Goal: Task Accomplishment & Management: Manage account settings

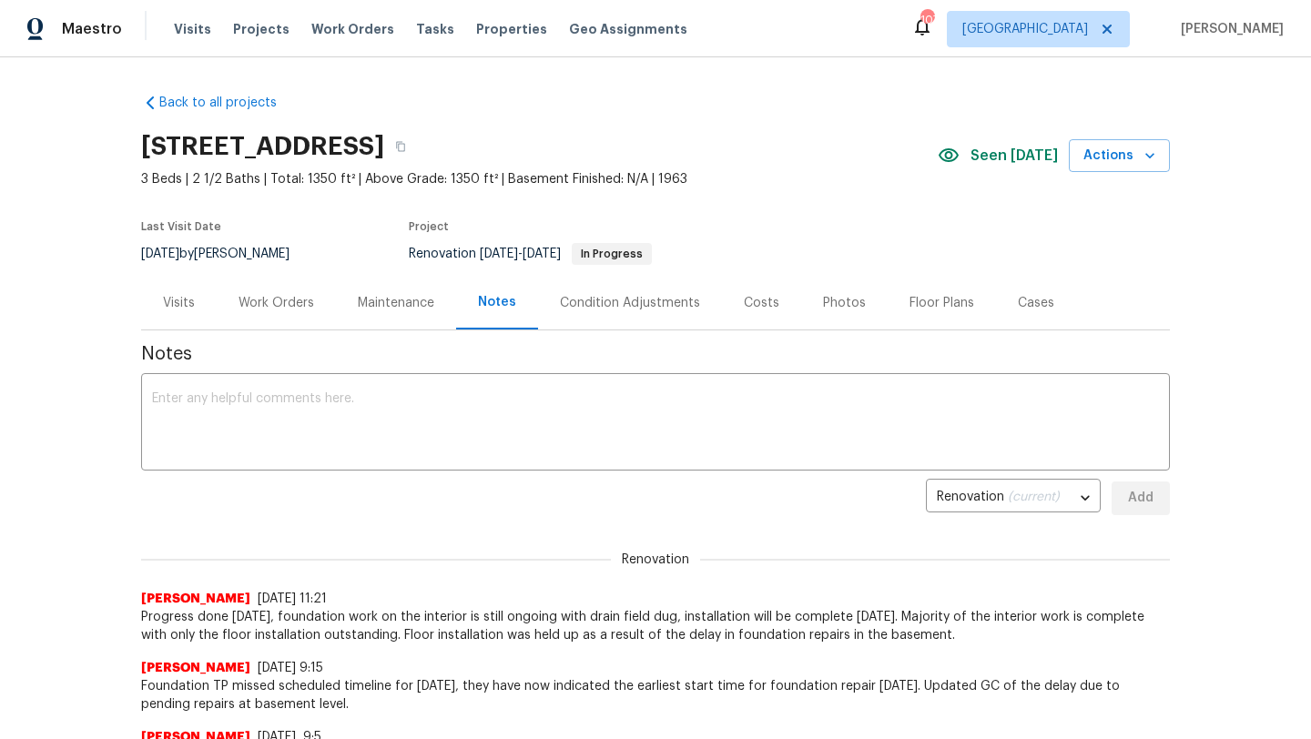
click at [74, 134] on div "Back to all projects [STREET_ADDRESS] 3 Beds | 2 1/2 Baths | Total: 1350 ft² | …" at bounding box center [655, 398] width 1311 height 682
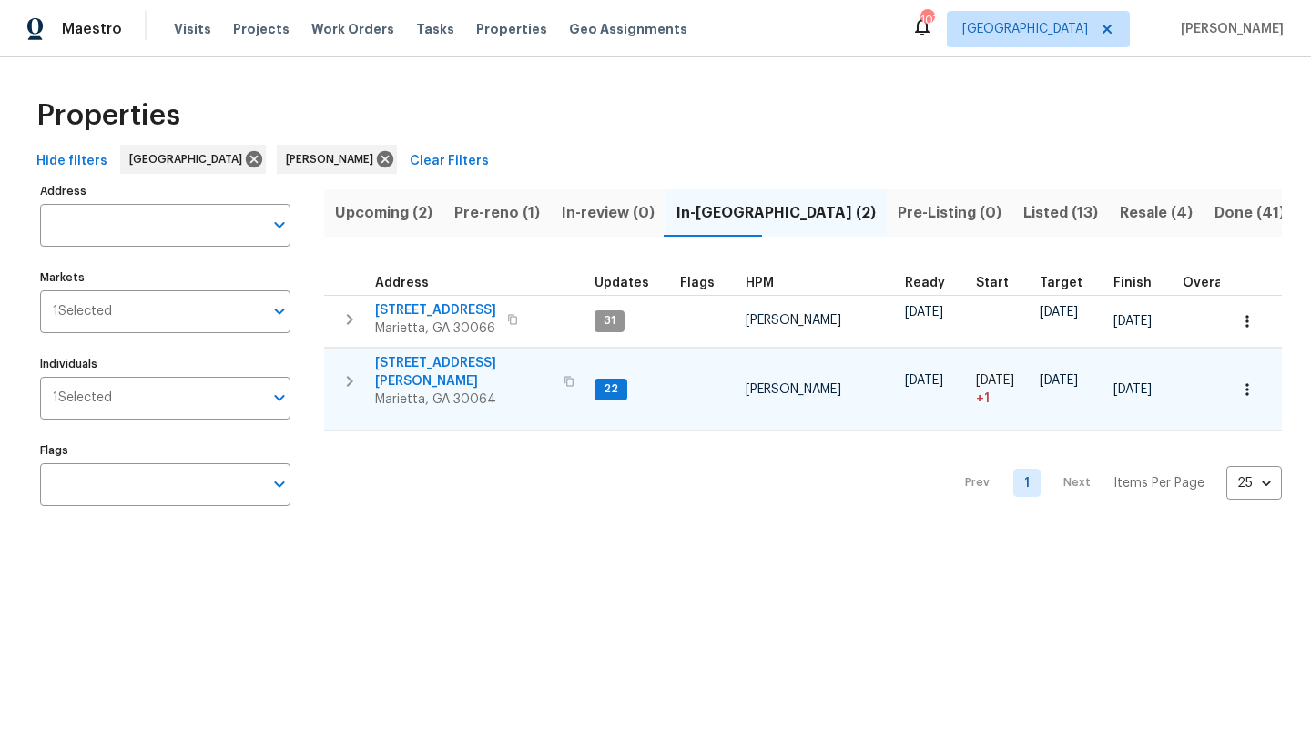
click at [437, 363] on span "3526 W Hampton Dr NW" at bounding box center [464, 372] width 178 height 36
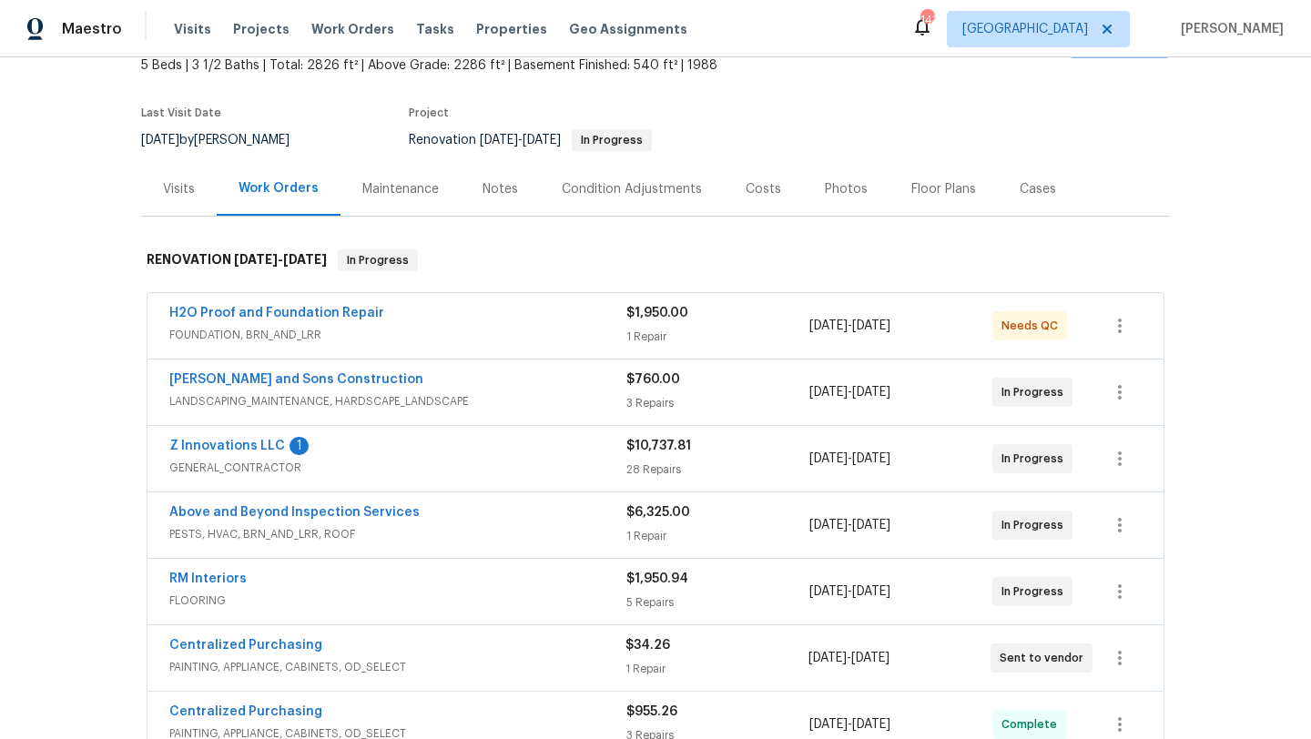
scroll to position [162, 0]
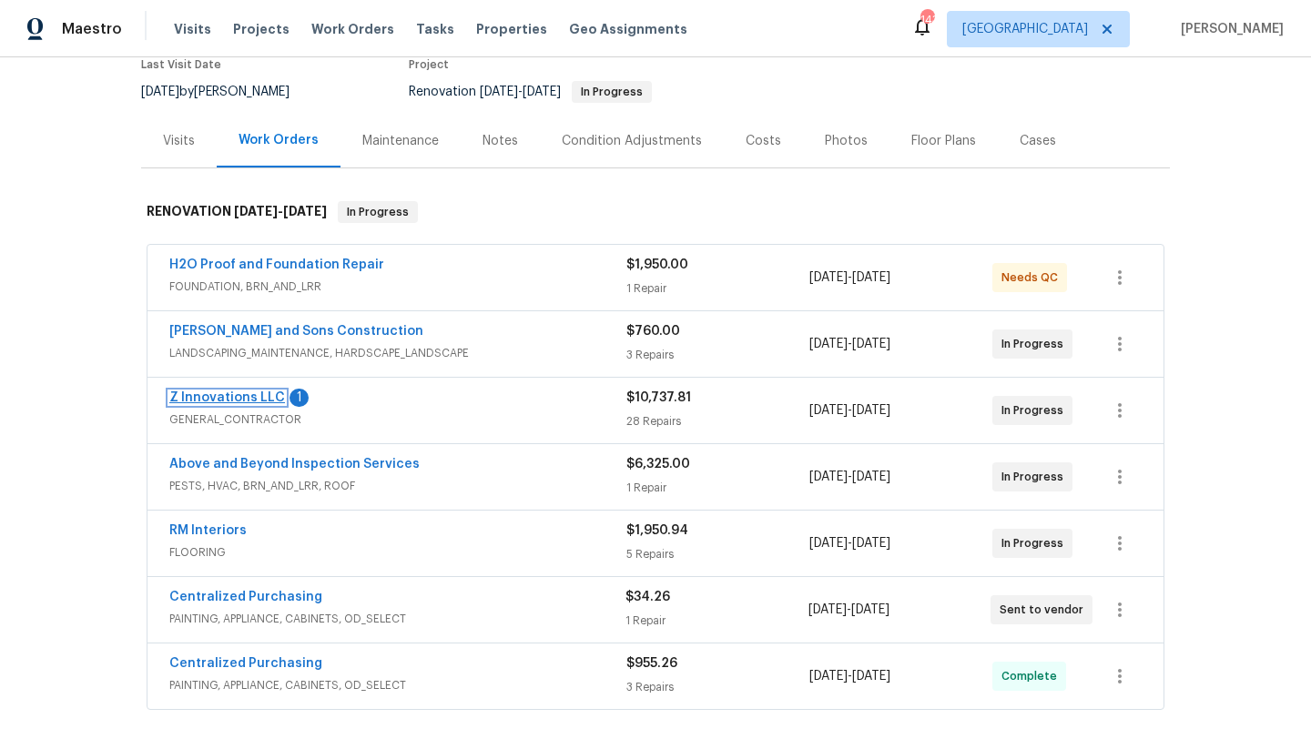
click at [256, 391] on link "Z Innovations LLC" at bounding box center [227, 397] width 116 height 13
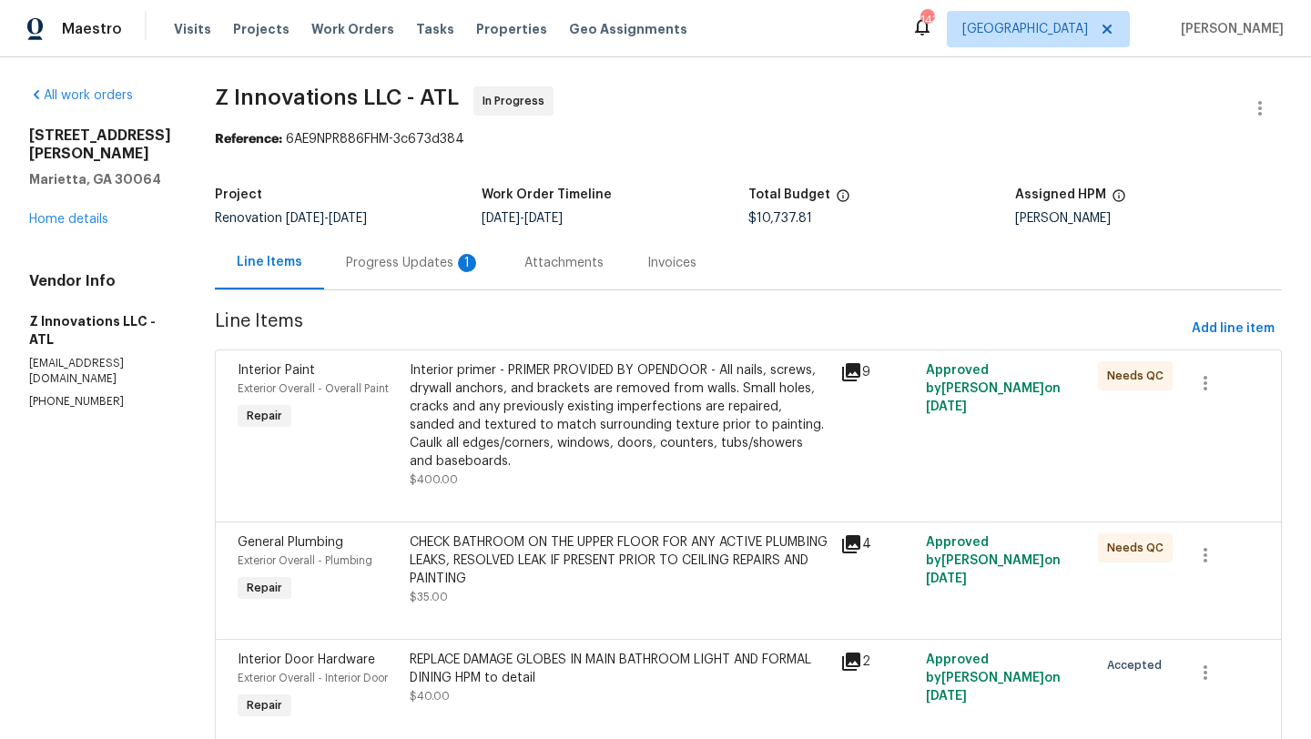
click at [392, 268] on div "Progress Updates 1" at bounding box center [413, 263] width 135 height 18
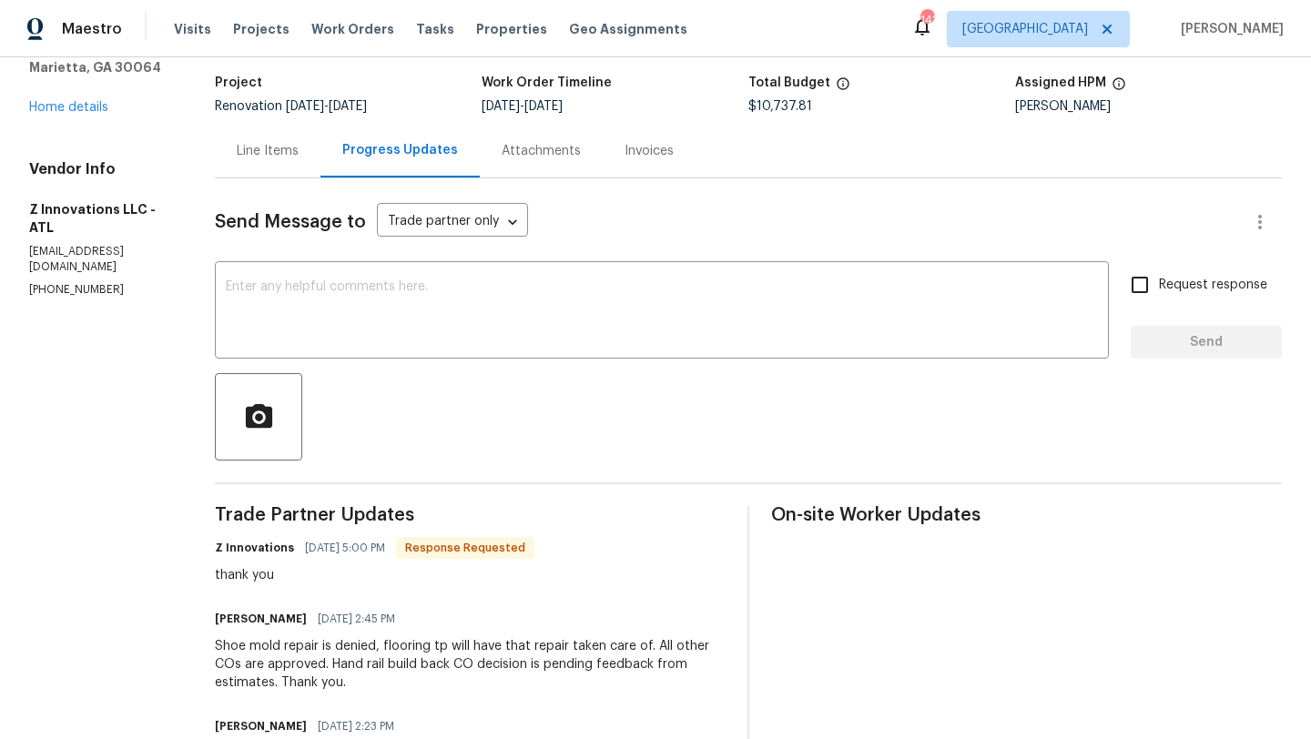
scroll to position [96, 0]
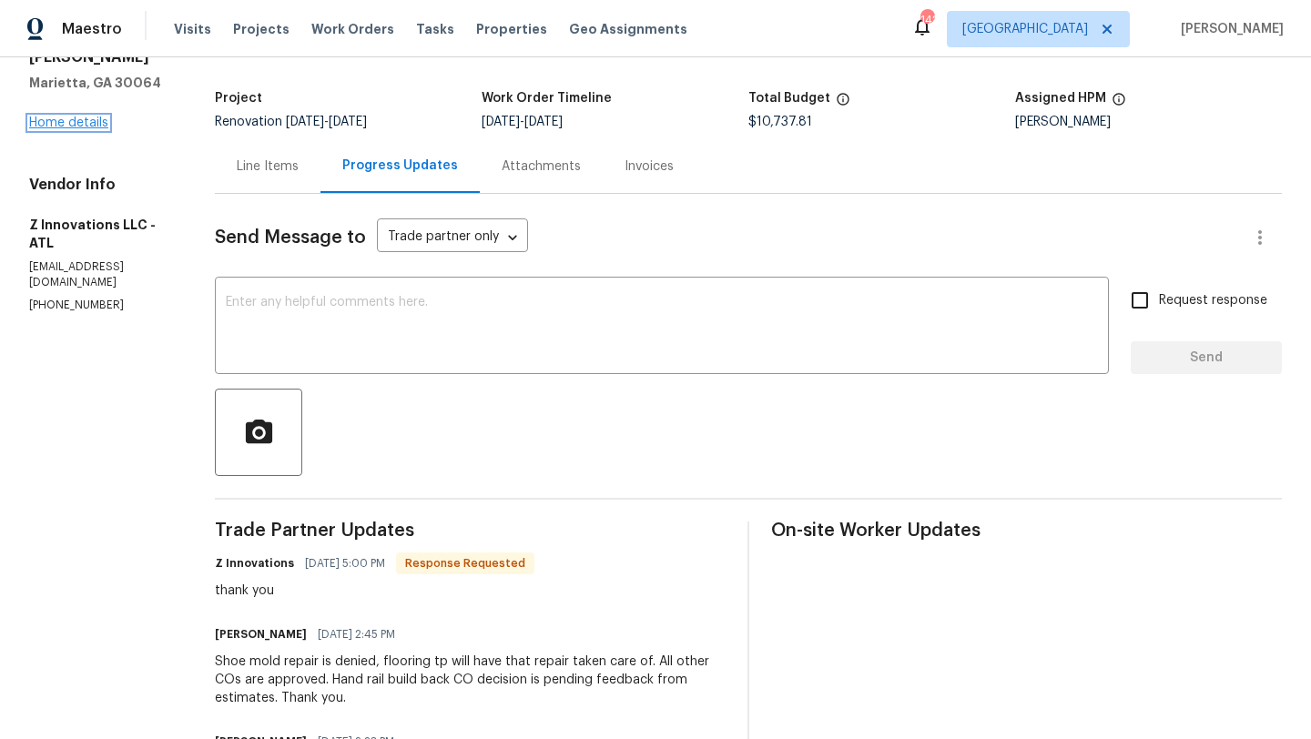
click at [94, 117] on link "Home details" at bounding box center [68, 123] width 79 height 13
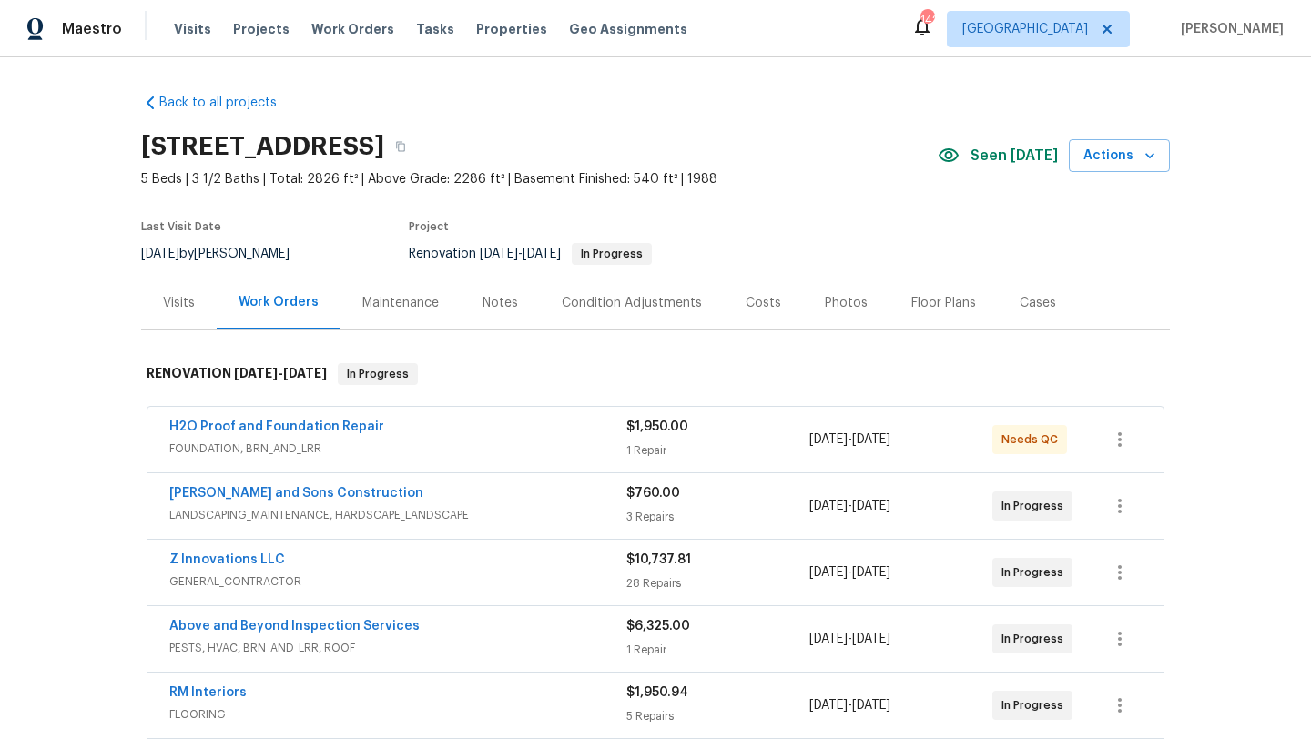
click at [421, 448] on span "FOUNDATION, BRN_AND_LRR" at bounding box center [397, 449] width 457 height 18
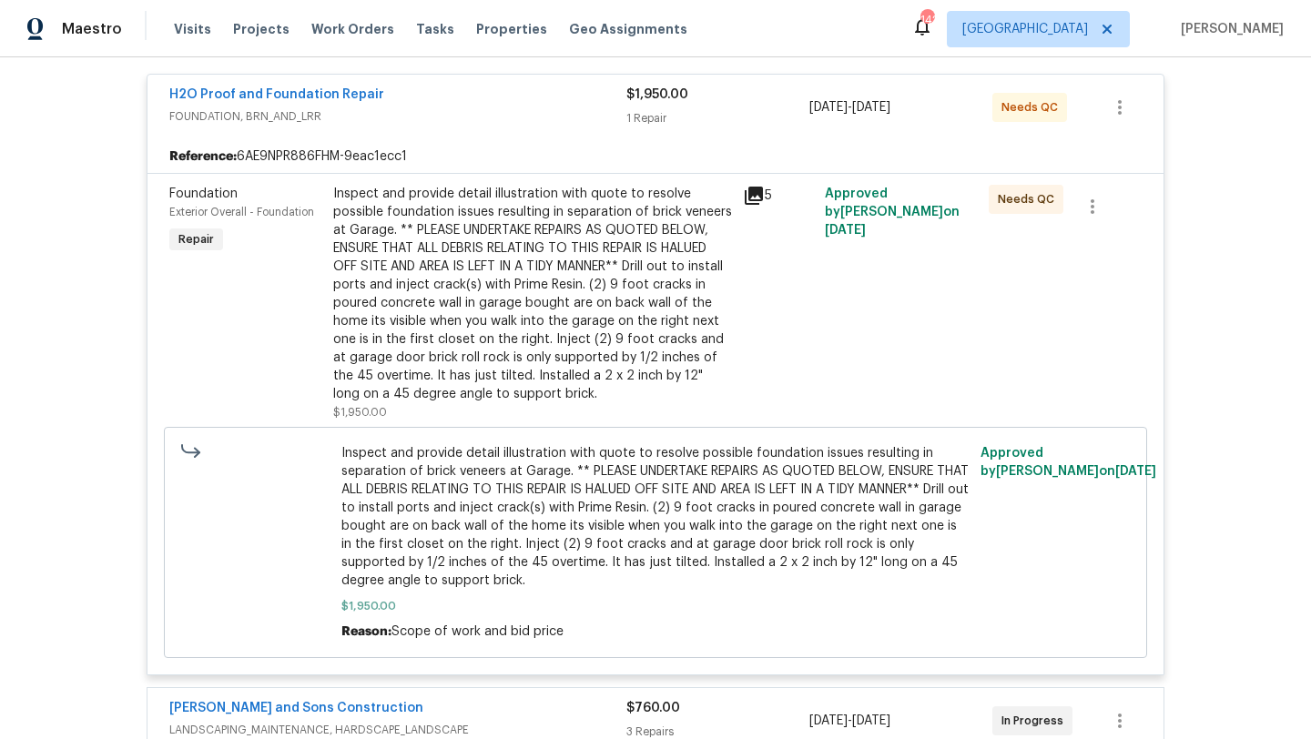
scroll to position [349, 0]
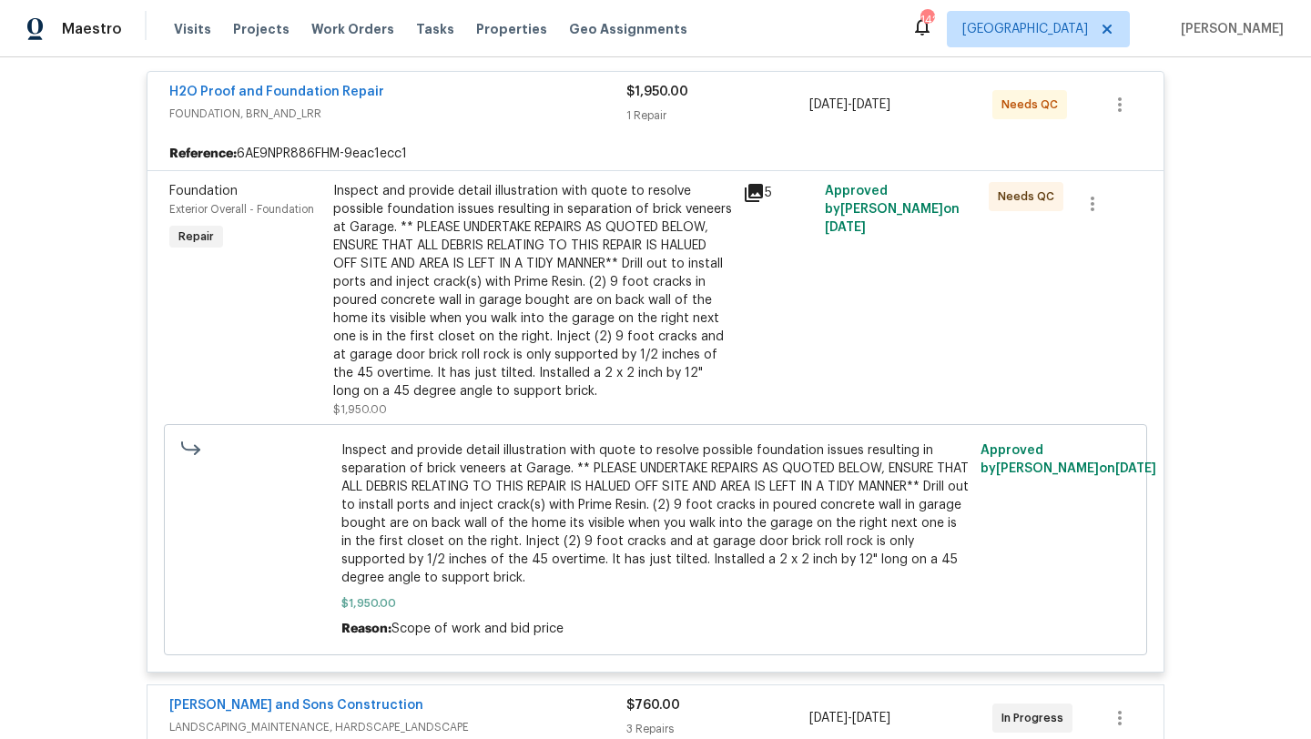
click at [216, 193] on span "Foundation" at bounding box center [203, 191] width 68 height 13
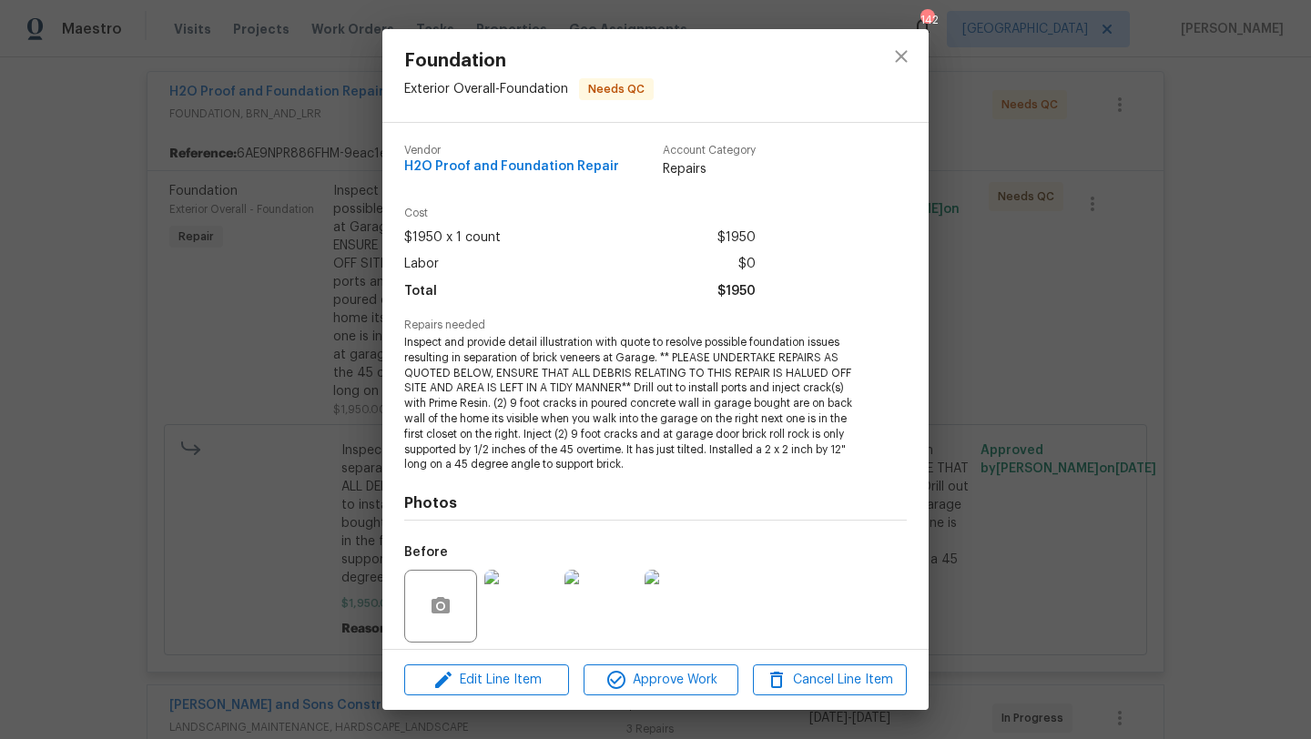
scroll to position [130, 0]
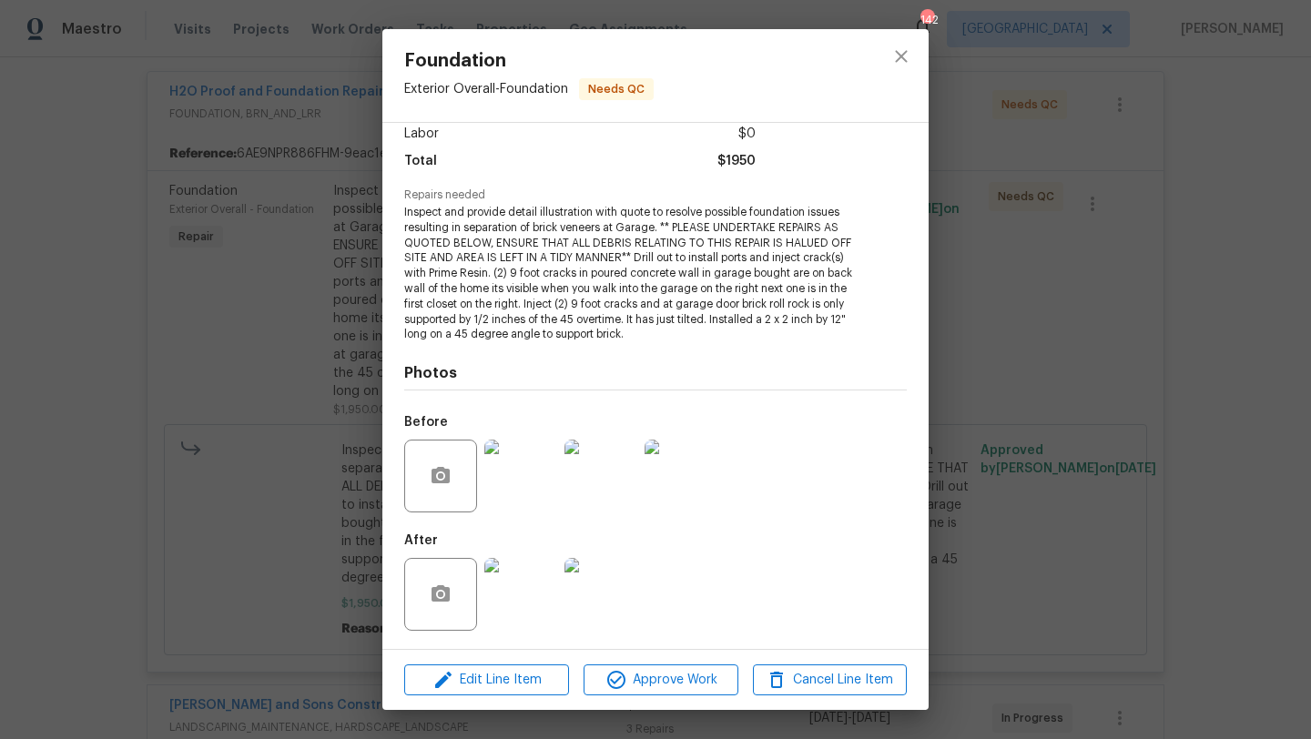
click at [521, 581] on img at bounding box center [520, 594] width 73 height 73
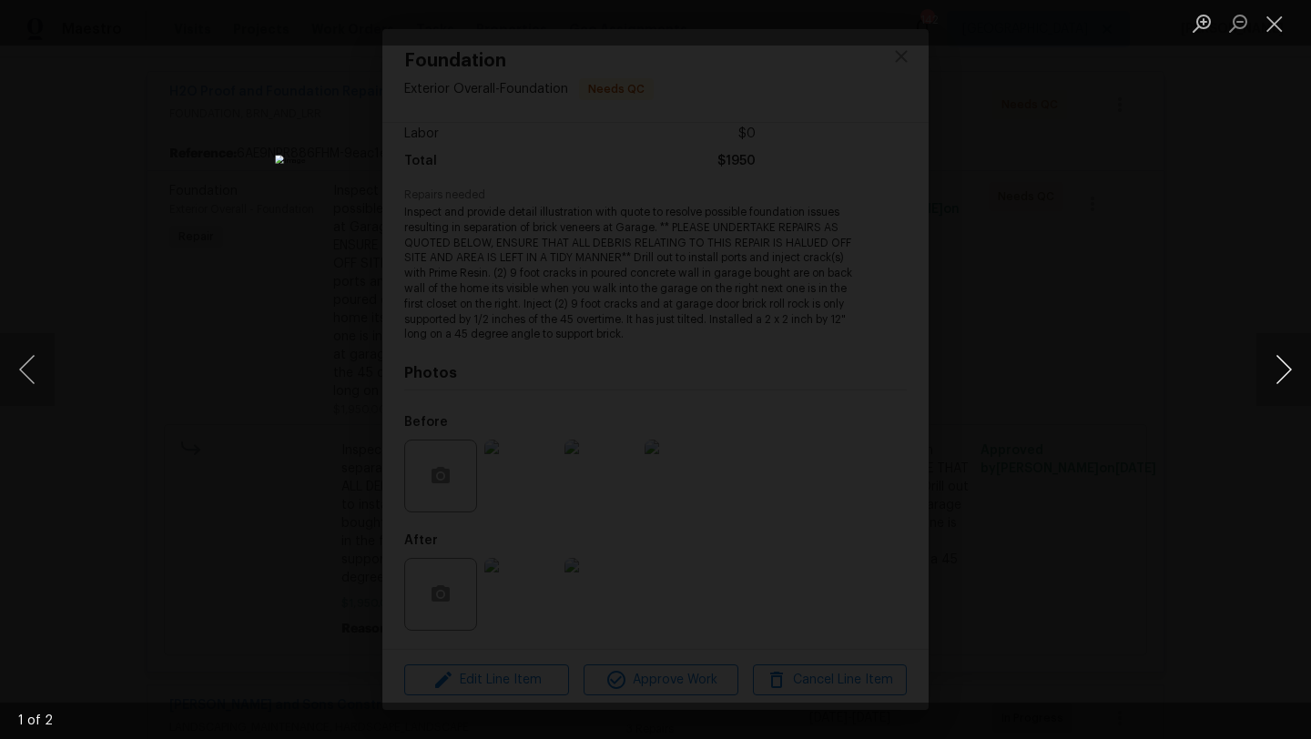
click at [1285, 375] on button "Next image" at bounding box center [1283, 369] width 55 height 73
click at [1178, 242] on div "Lightbox" at bounding box center [655, 369] width 1311 height 739
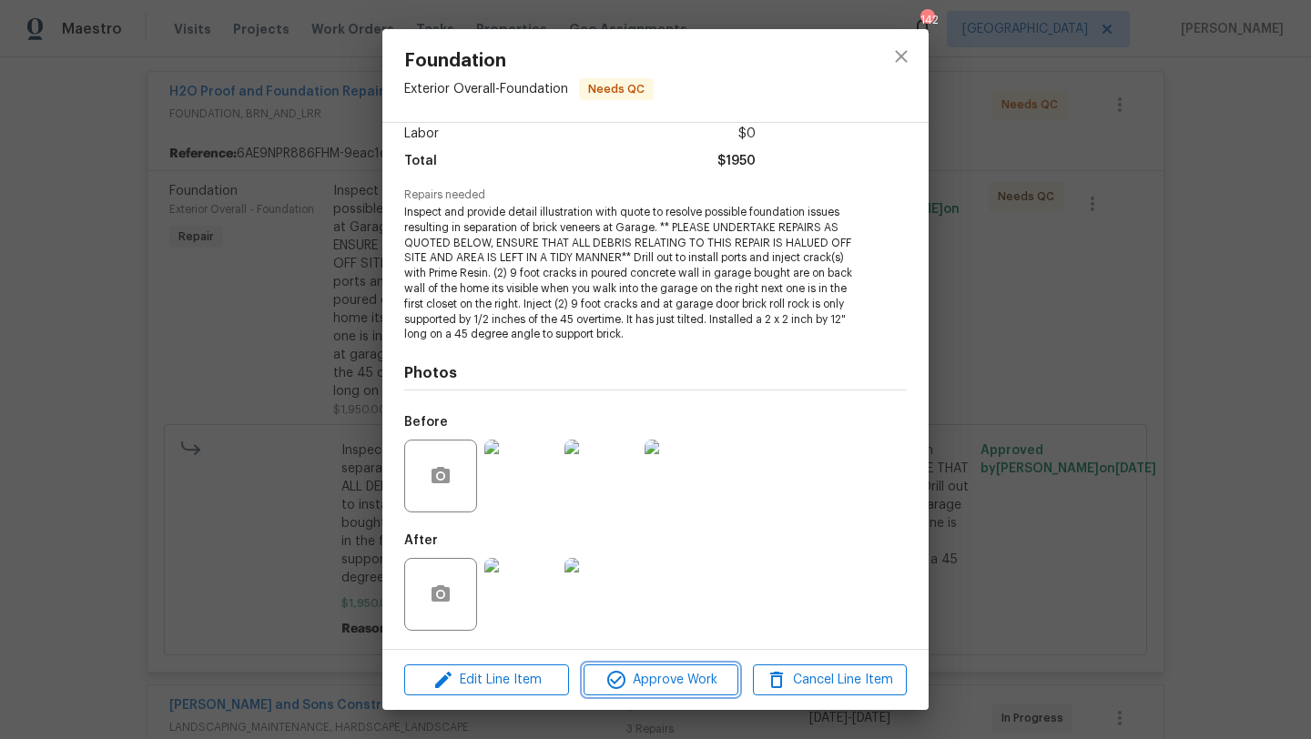
click at [684, 684] on span "Approve Work" at bounding box center [660, 680] width 143 height 23
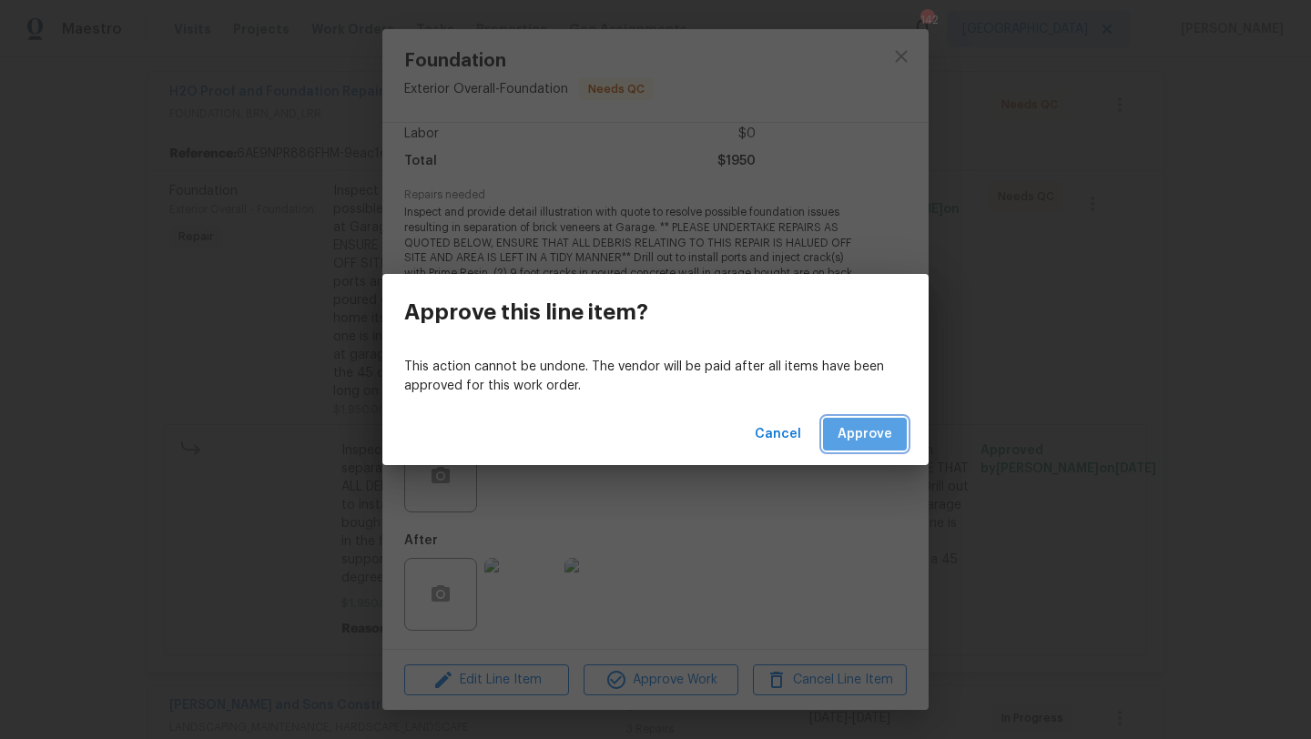
click at [852, 442] on span "Approve" at bounding box center [865, 434] width 55 height 23
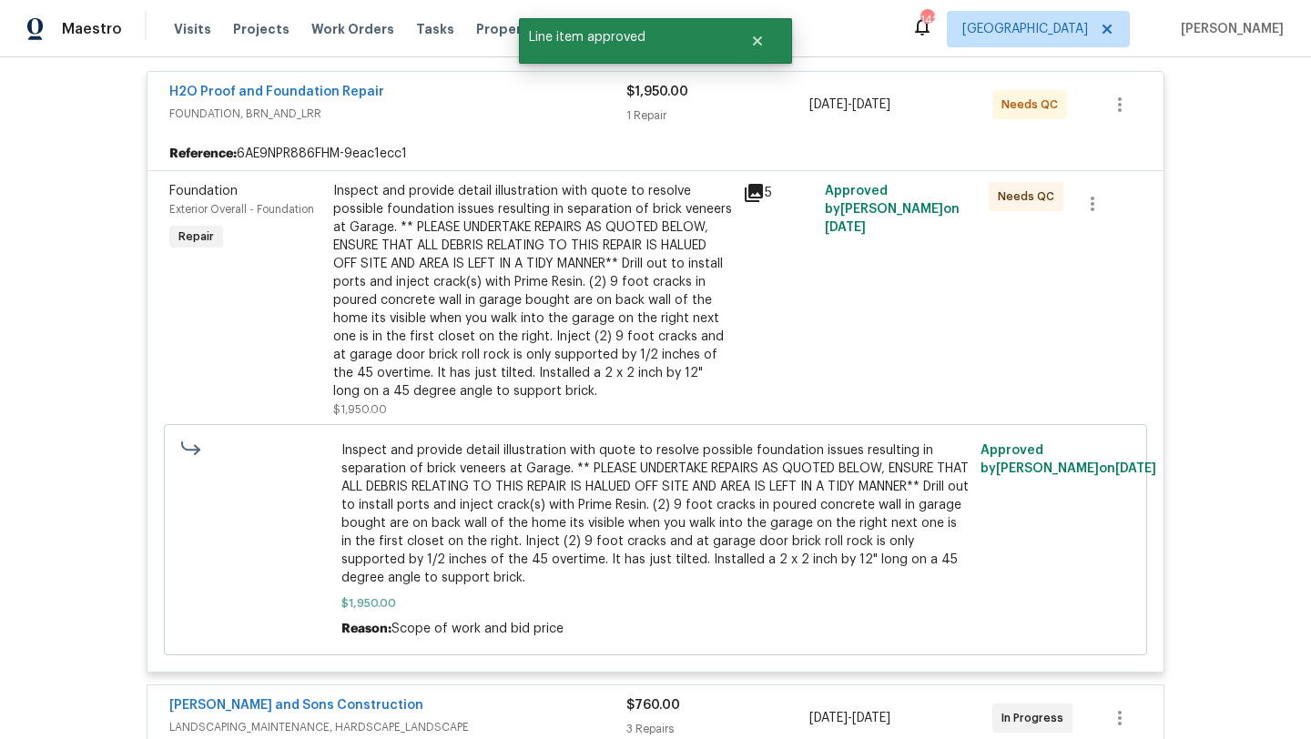
scroll to position [0, 0]
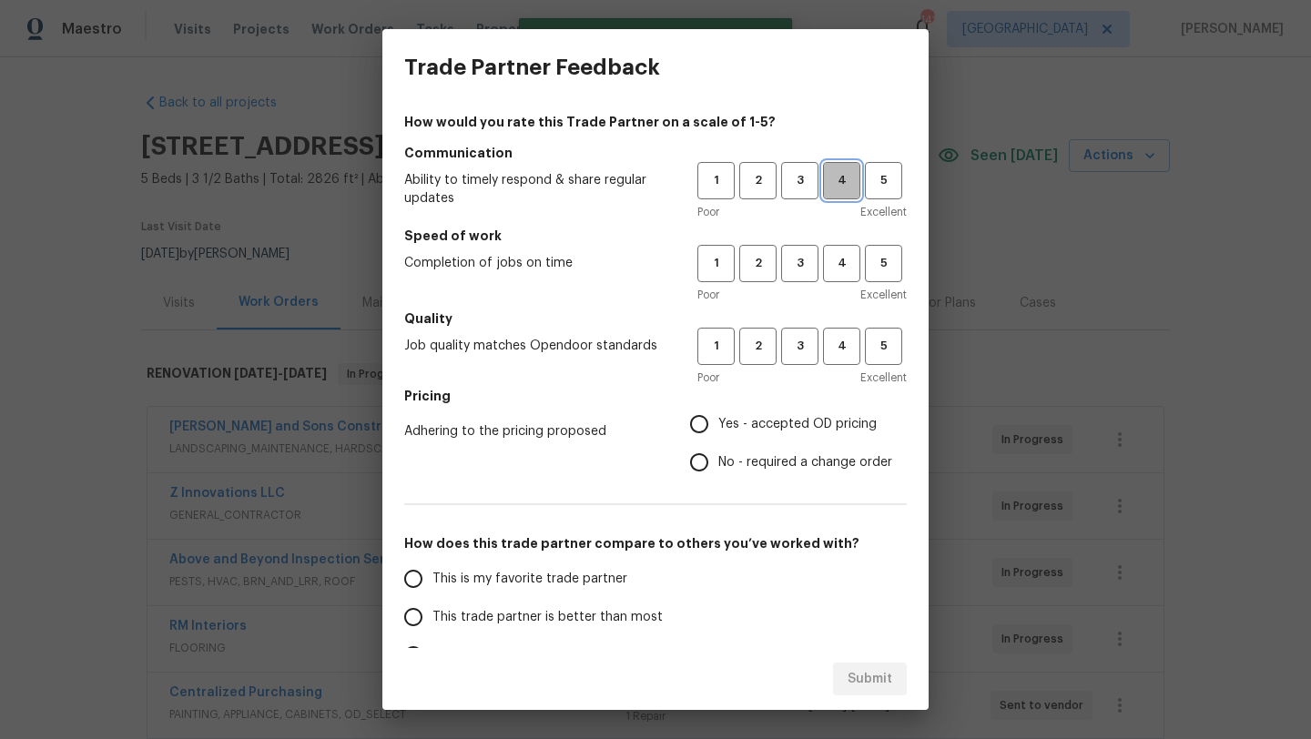
click at [834, 197] on button "4" at bounding box center [841, 180] width 37 height 37
click at [833, 262] on span "4" at bounding box center [842, 263] width 34 height 21
click at [840, 338] on span "4" at bounding box center [842, 346] width 34 height 21
click at [700, 421] on input "Yes - accepted OD pricing" at bounding box center [699, 424] width 38 height 38
radio input "true"
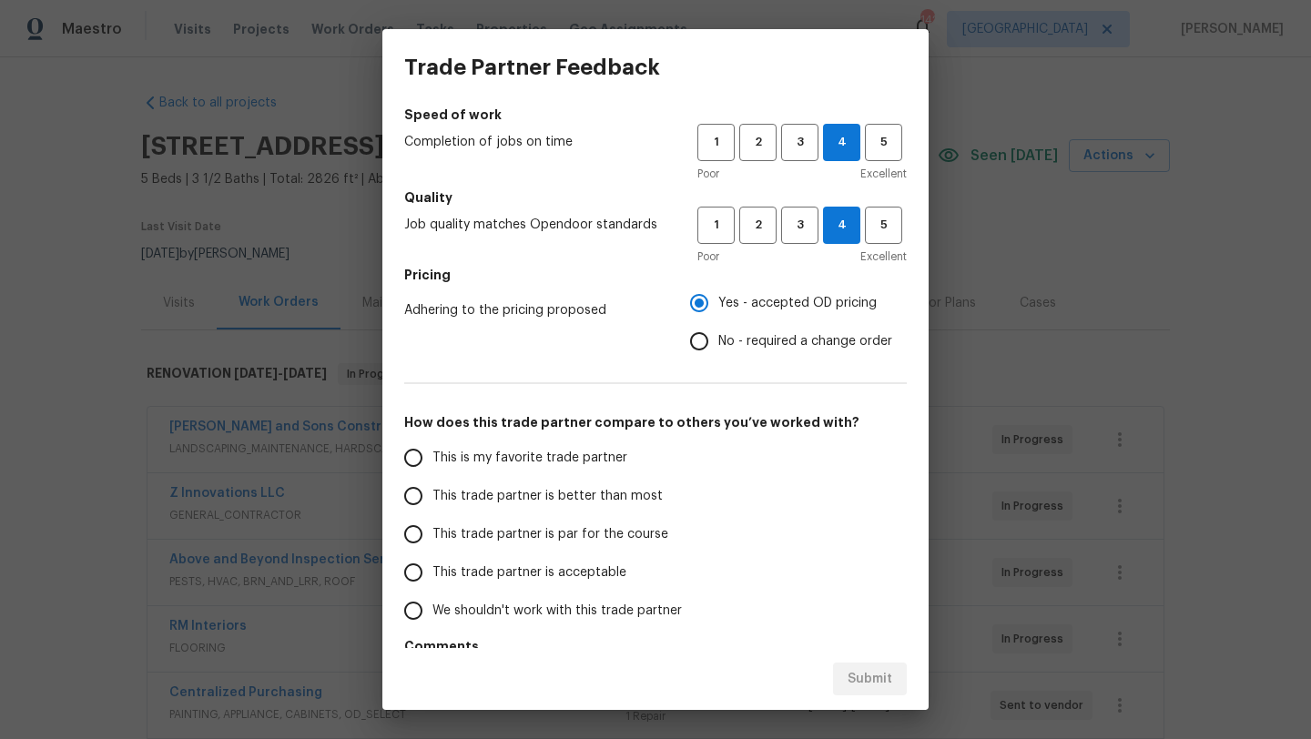
scroll to position [185, 0]
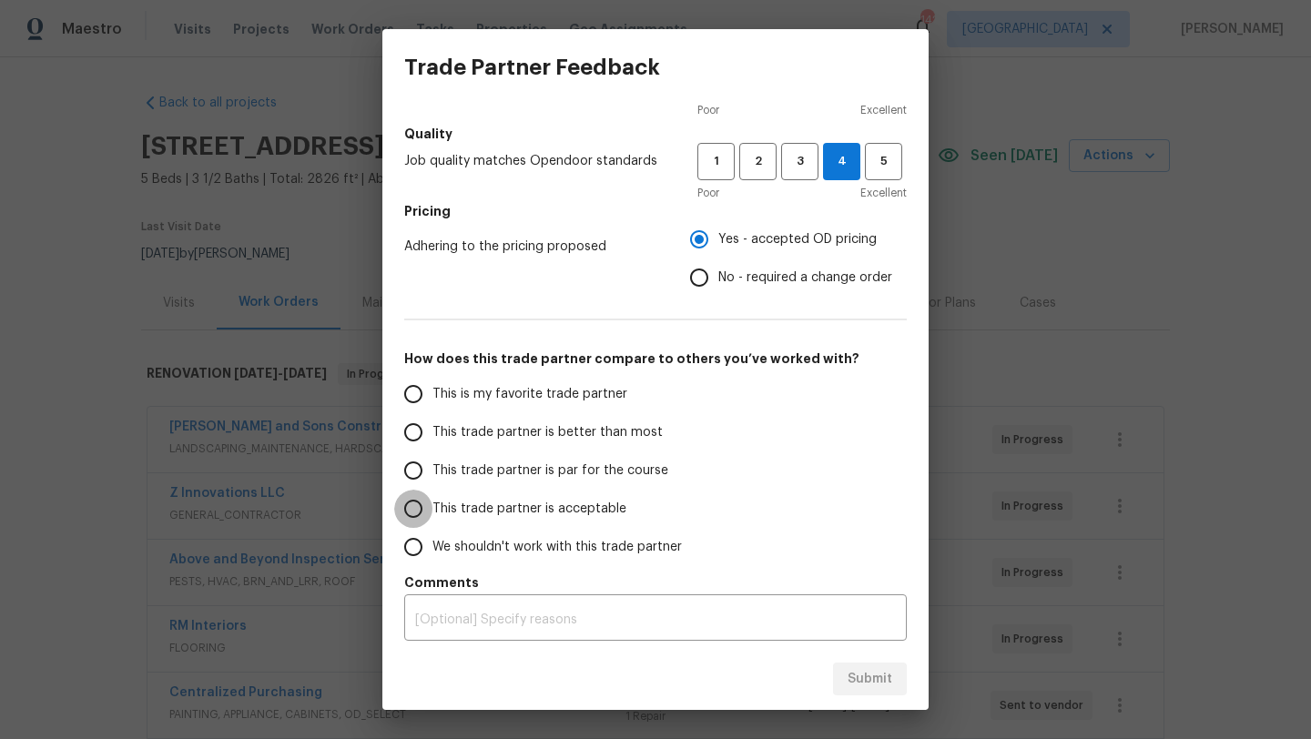
click at [416, 513] on input "This trade partner is acceptable" at bounding box center [413, 509] width 38 height 38
click at [859, 675] on span "Submit" at bounding box center [870, 679] width 45 height 23
radio input "true"
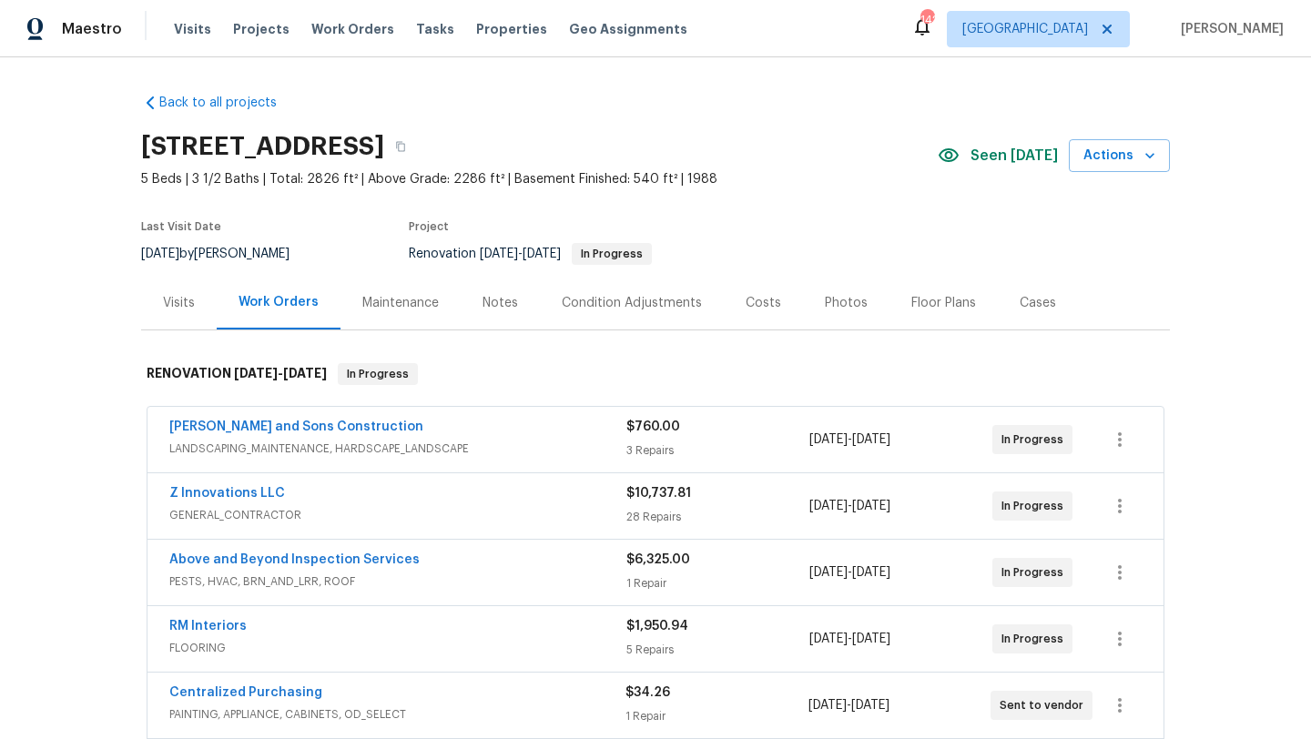
radio input "false"
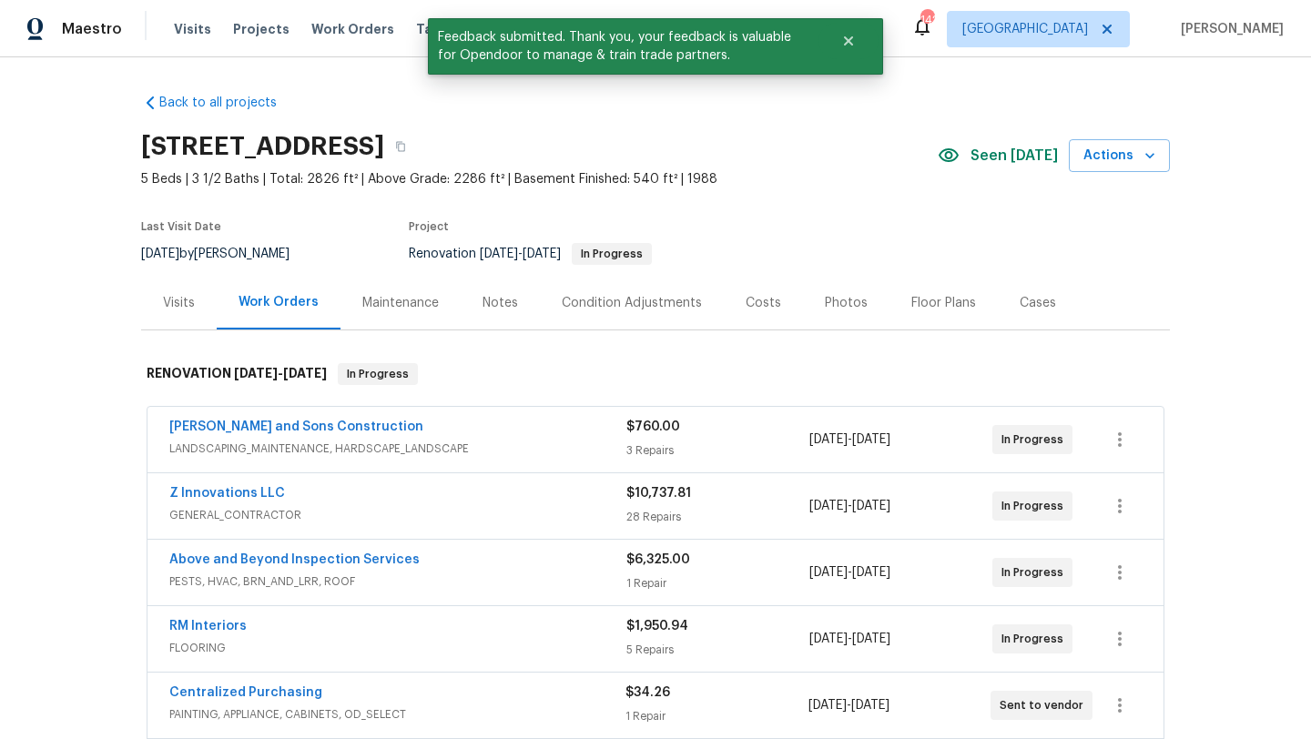
click at [188, 303] on div "Visits" at bounding box center [179, 303] width 32 height 18
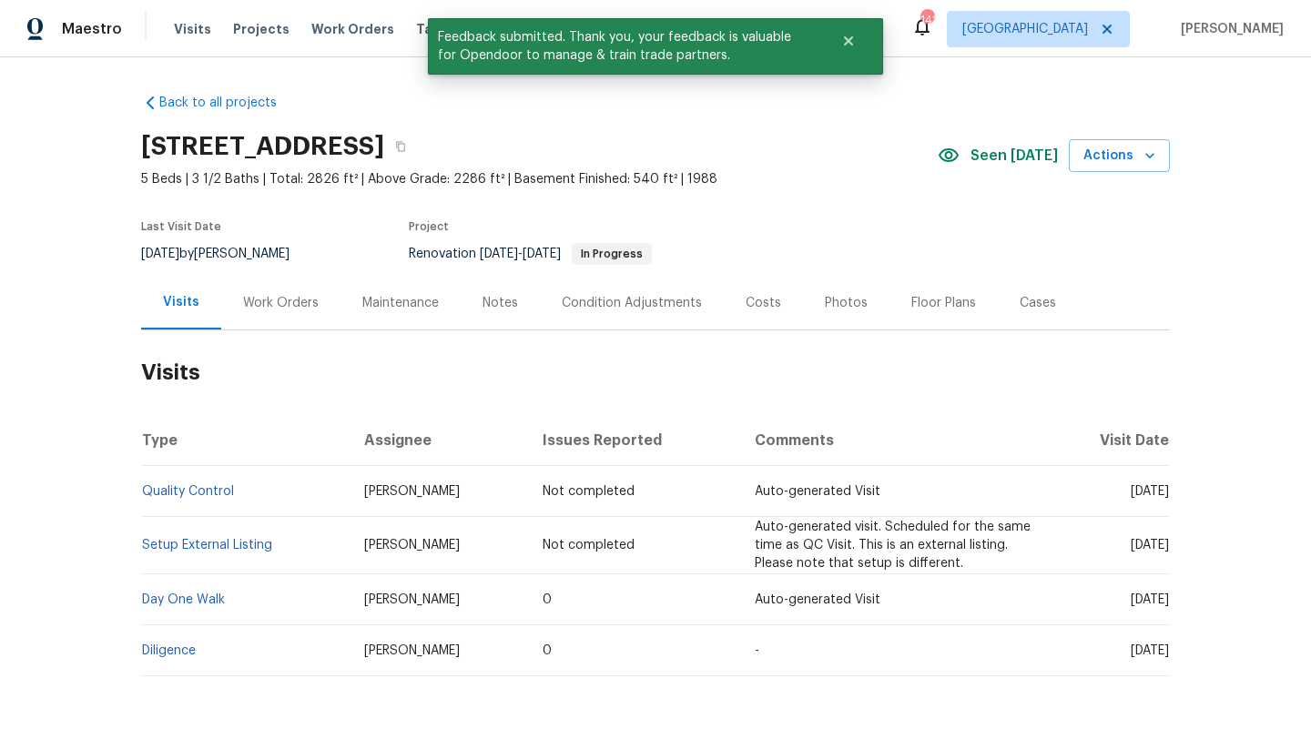
click at [483, 297] on div "Notes" at bounding box center [500, 303] width 36 height 18
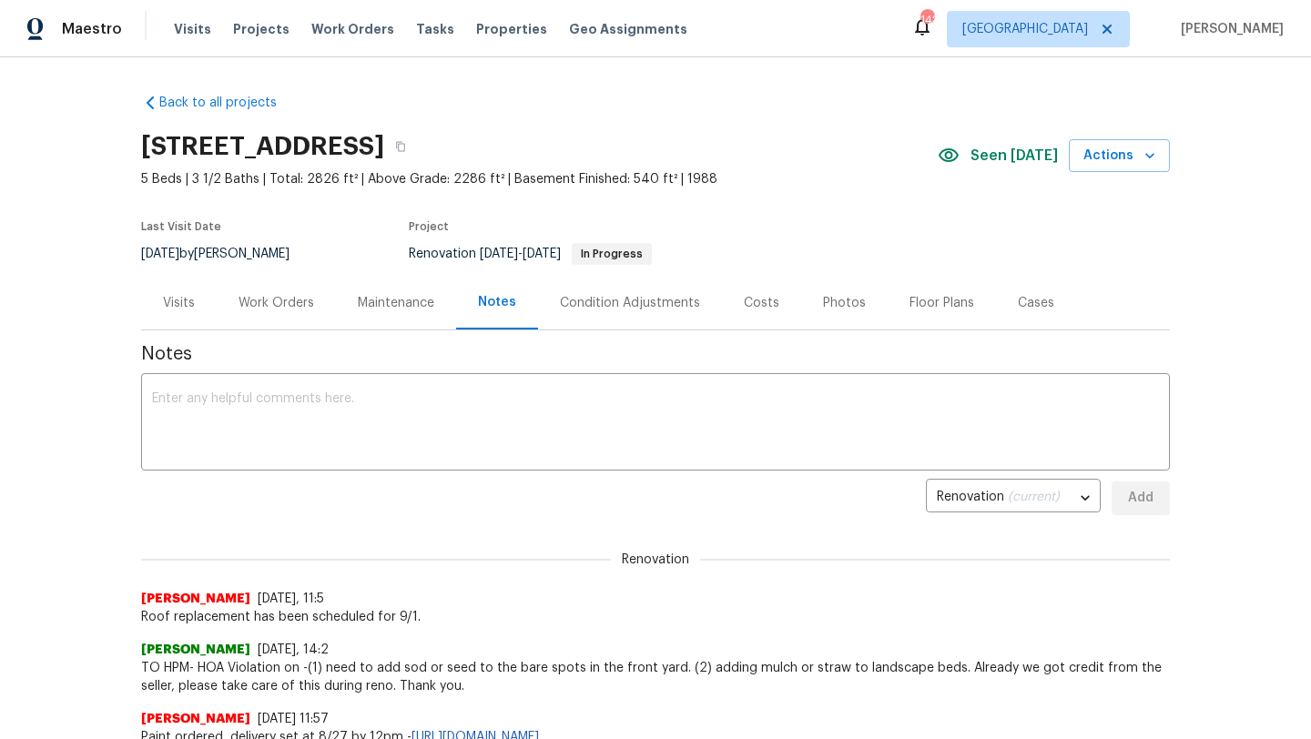
click at [184, 292] on div "Visits" at bounding box center [179, 303] width 76 height 54
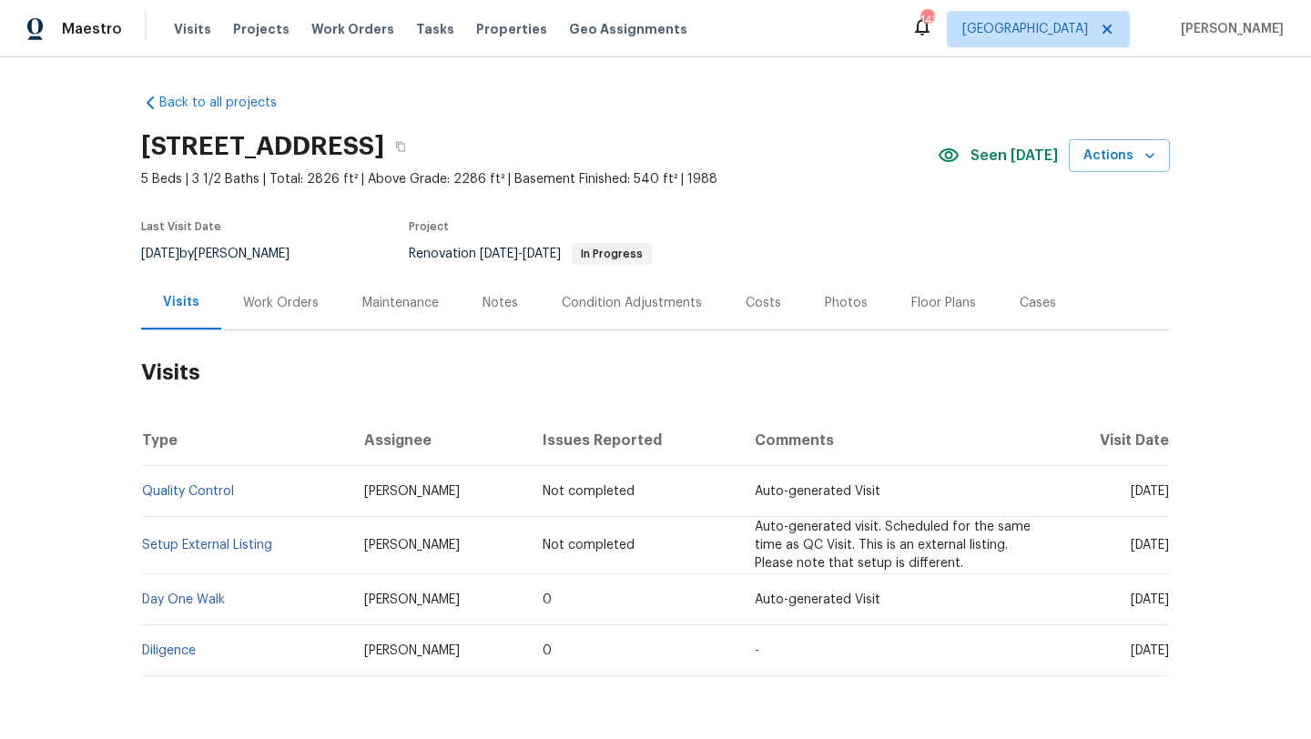
click at [302, 296] on div "Work Orders" at bounding box center [281, 303] width 76 height 18
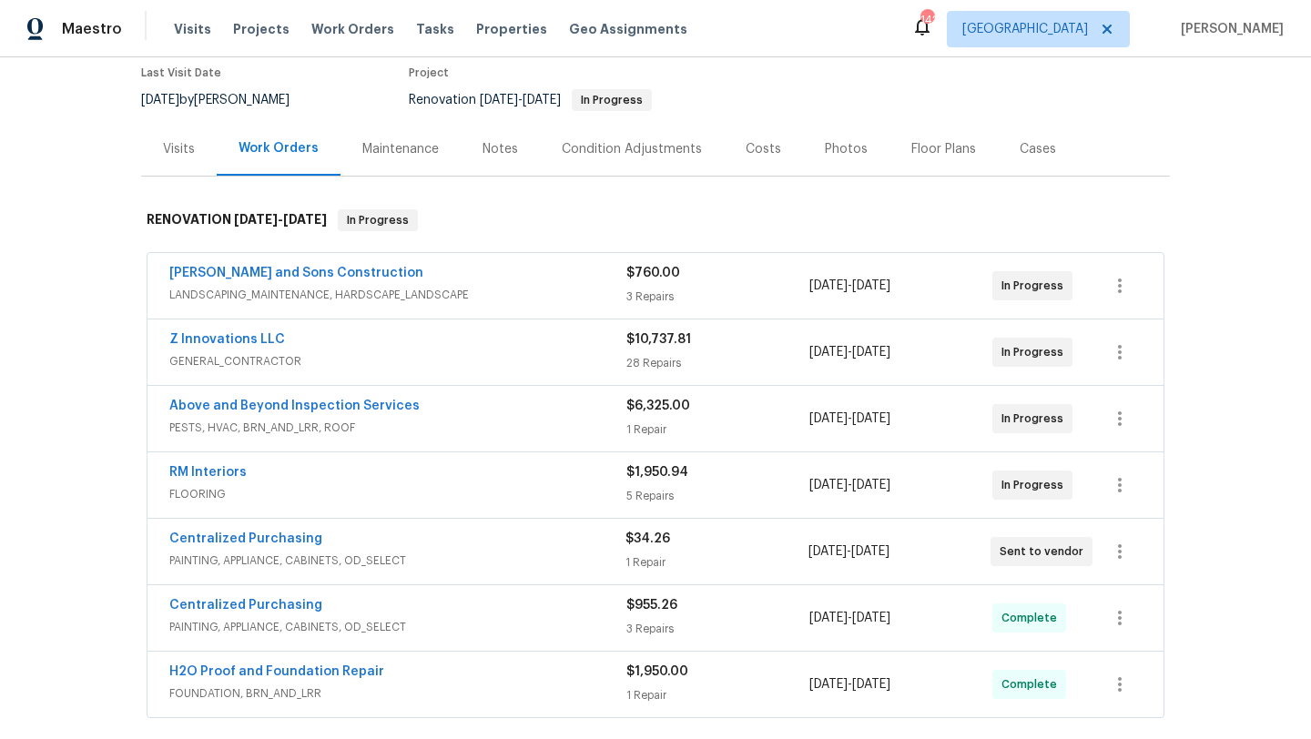
scroll to position [155, 0]
click at [238, 470] on link "RM Interiors" at bounding box center [207, 471] width 77 height 13
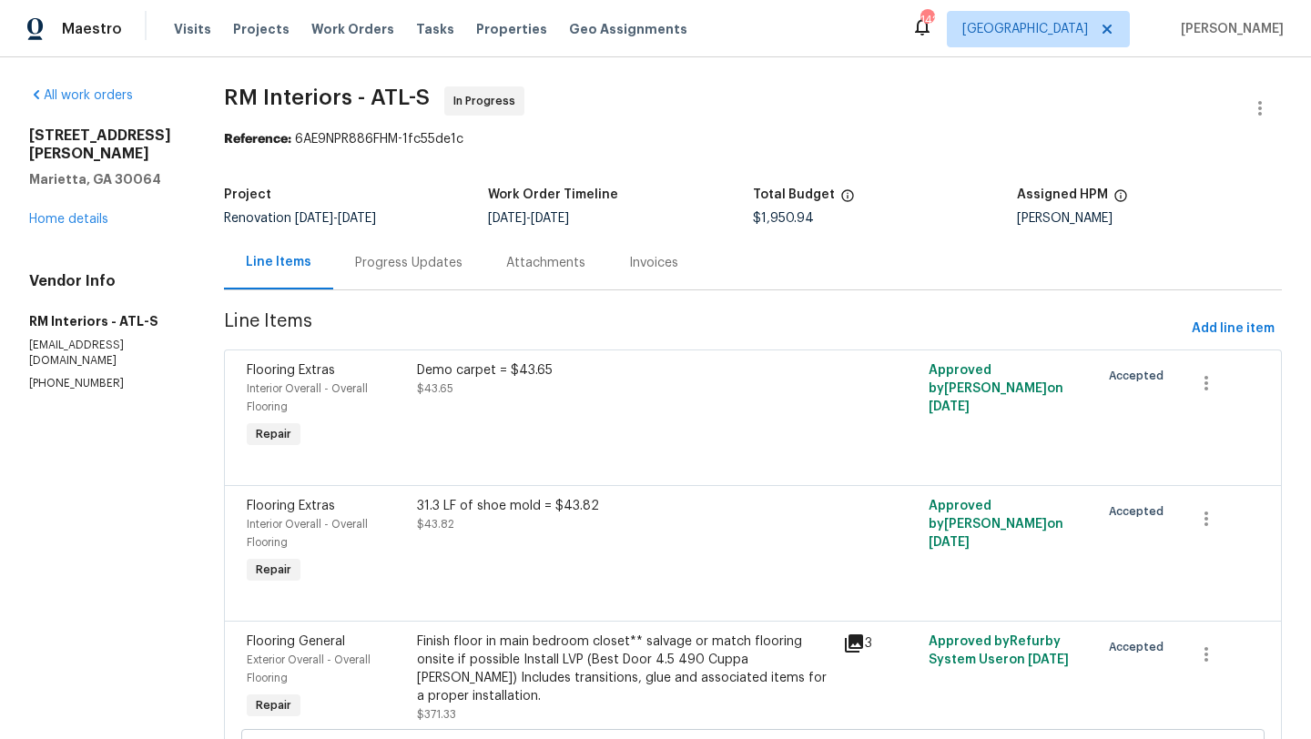
click at [424, 265] on div "Progress Updates" at bounding box center [408, 263] width 107 height 18
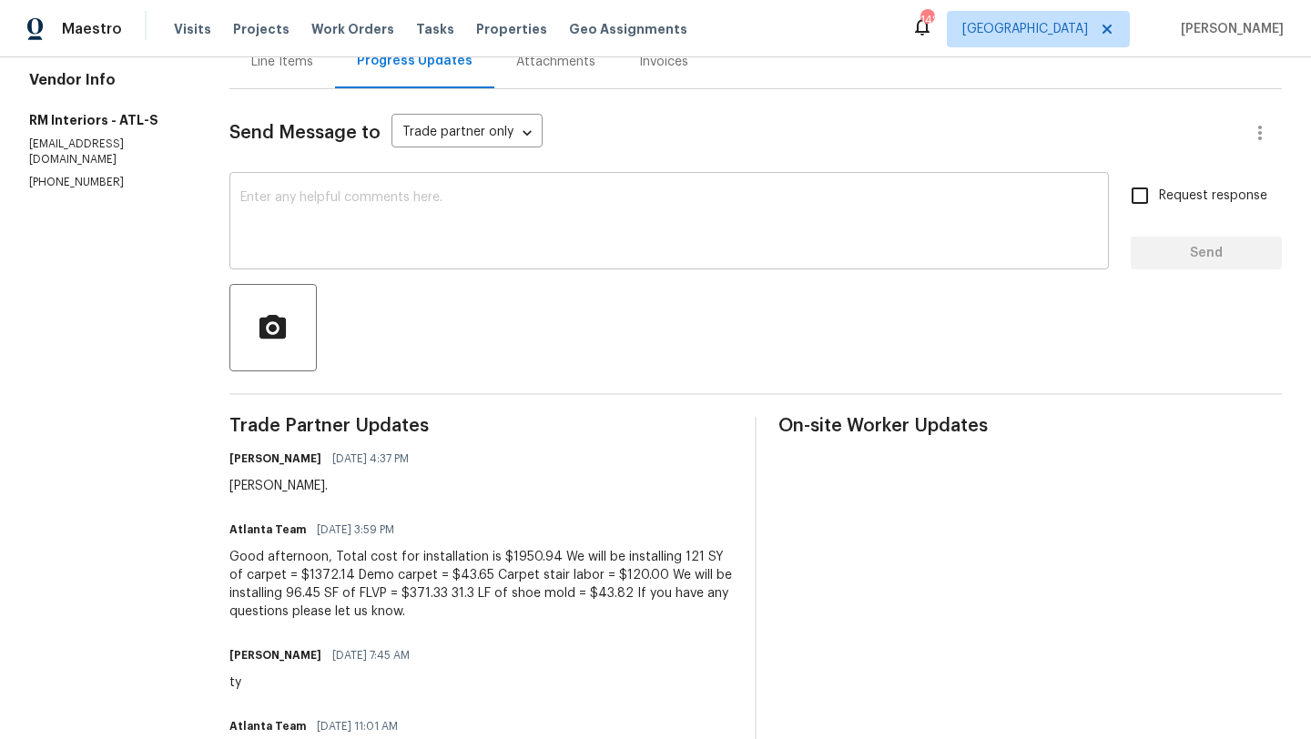
scroll to position [104, 0]
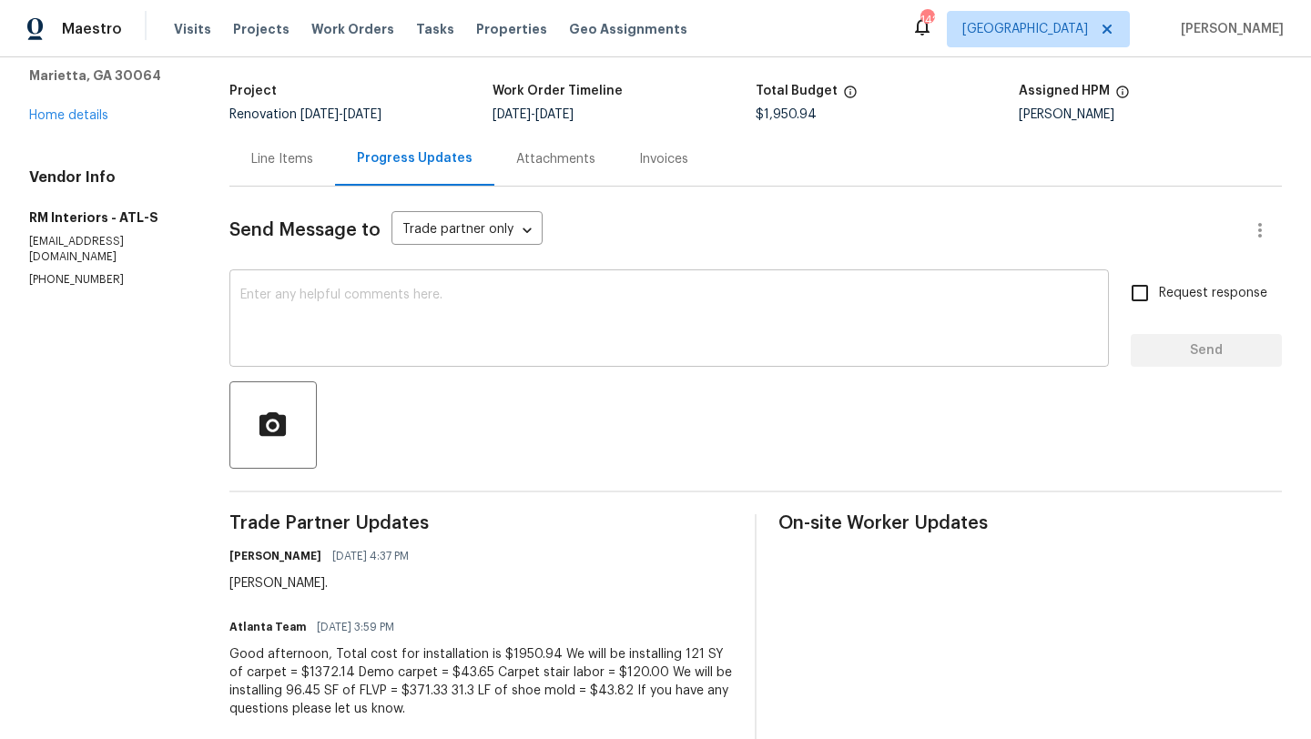
click at [388, 302] on textarea at bounding box center [669, 321] width 858 height 64
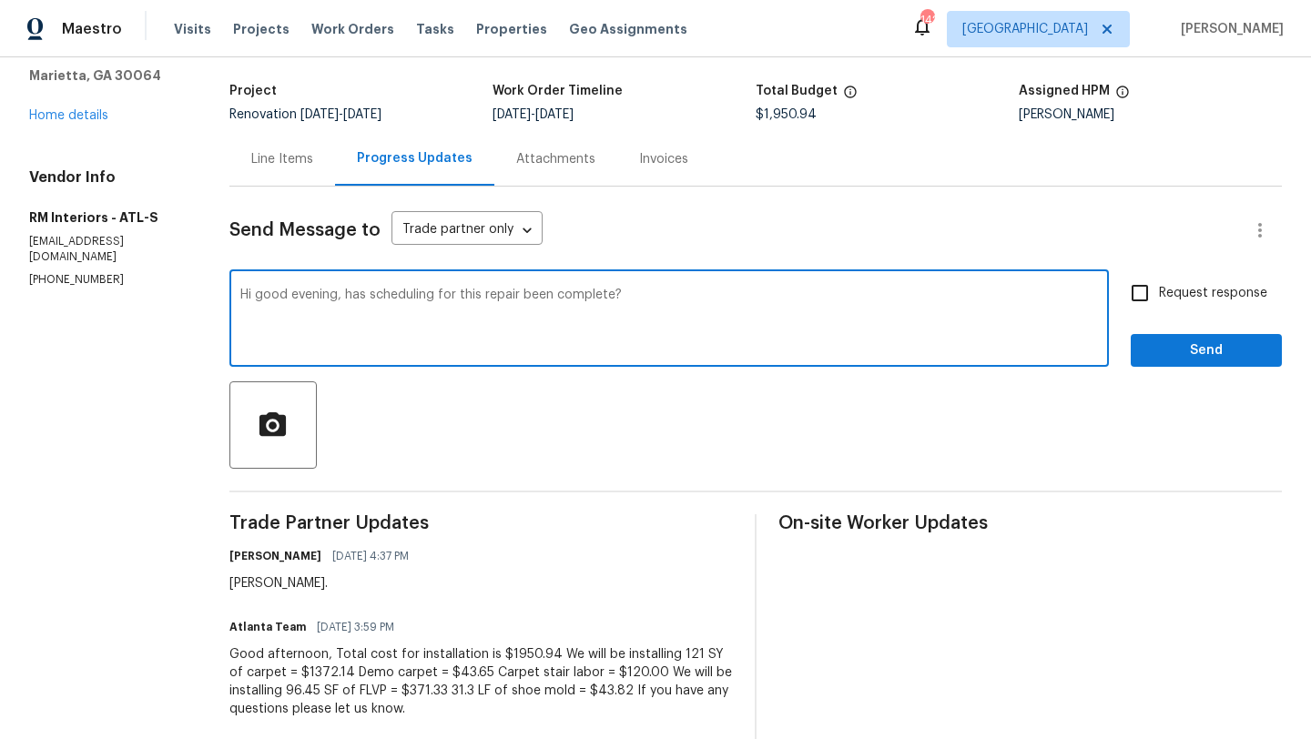
type textarea "Hi good evening, has scheduling for this repair been complete?"
click at [1144, 300] on input "Request response" at bounding box center [1140, 293] width 38 height 38
checkbox input "true"
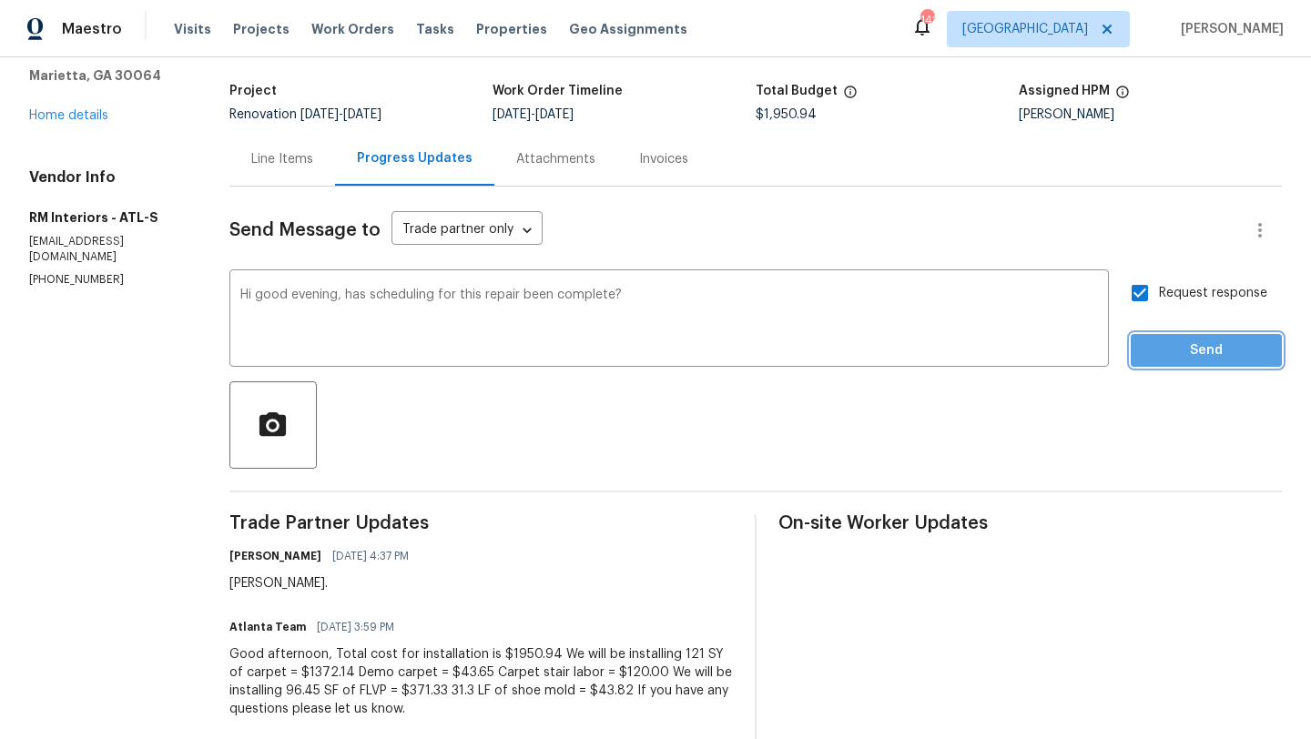
click at [1166, 351] on span "Send" at bounding box center [1206, 351] width 122 height 23
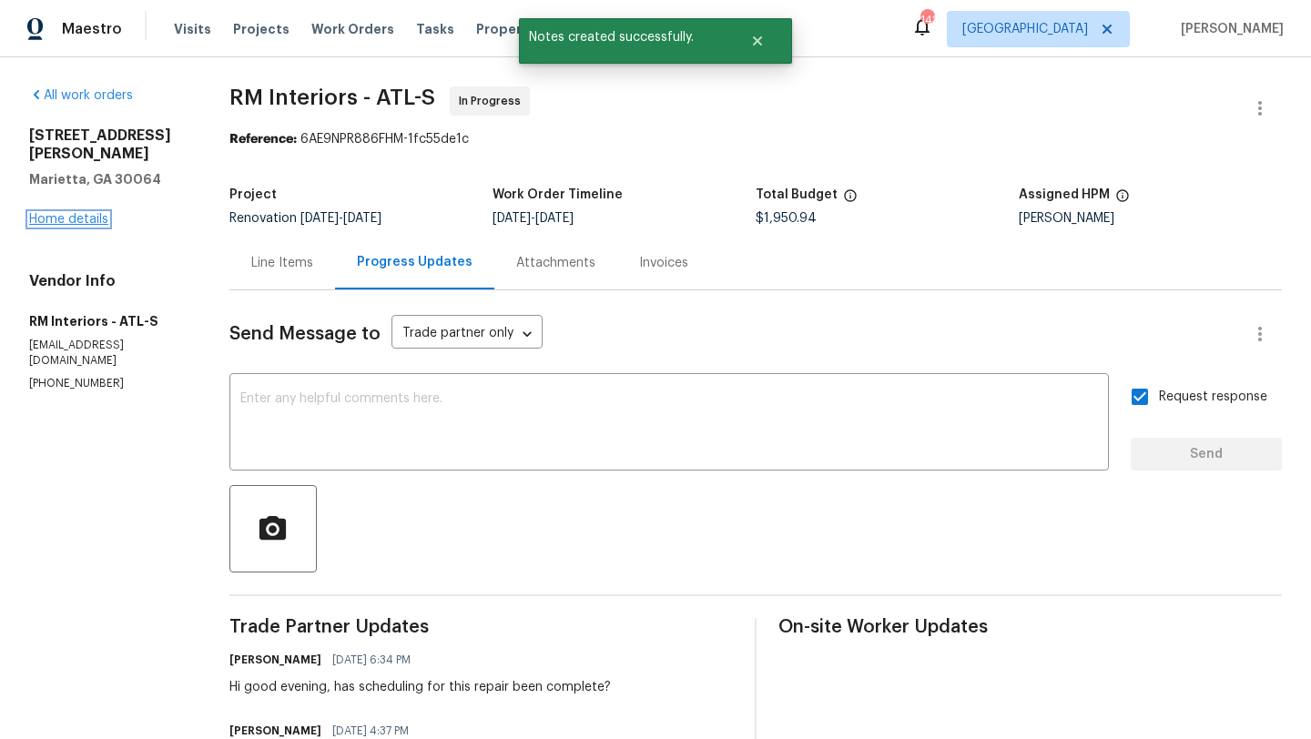
click at [96, 221] on link "Home details" at bounding box center [68, 219] width 79 height 13
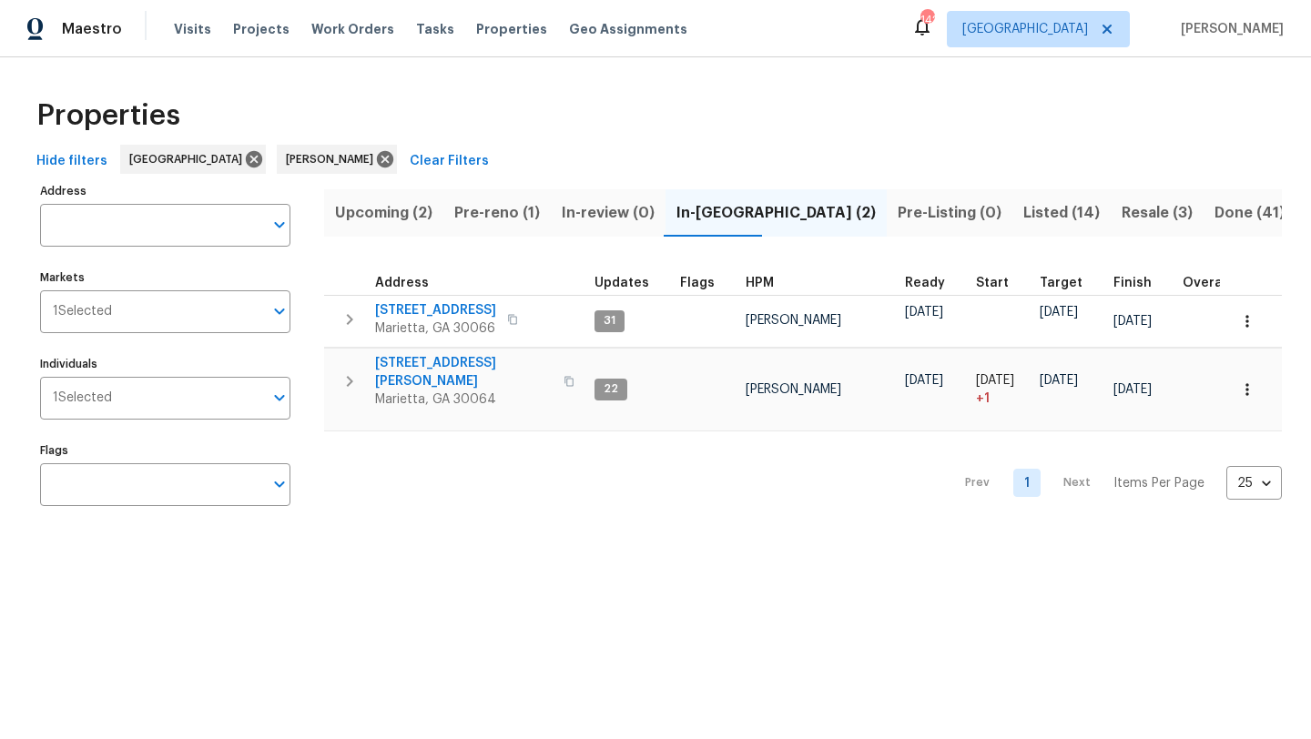
click at [1122, 214] on span "Resale (3)" at bounding box center [1157, 212] width 71 height 25
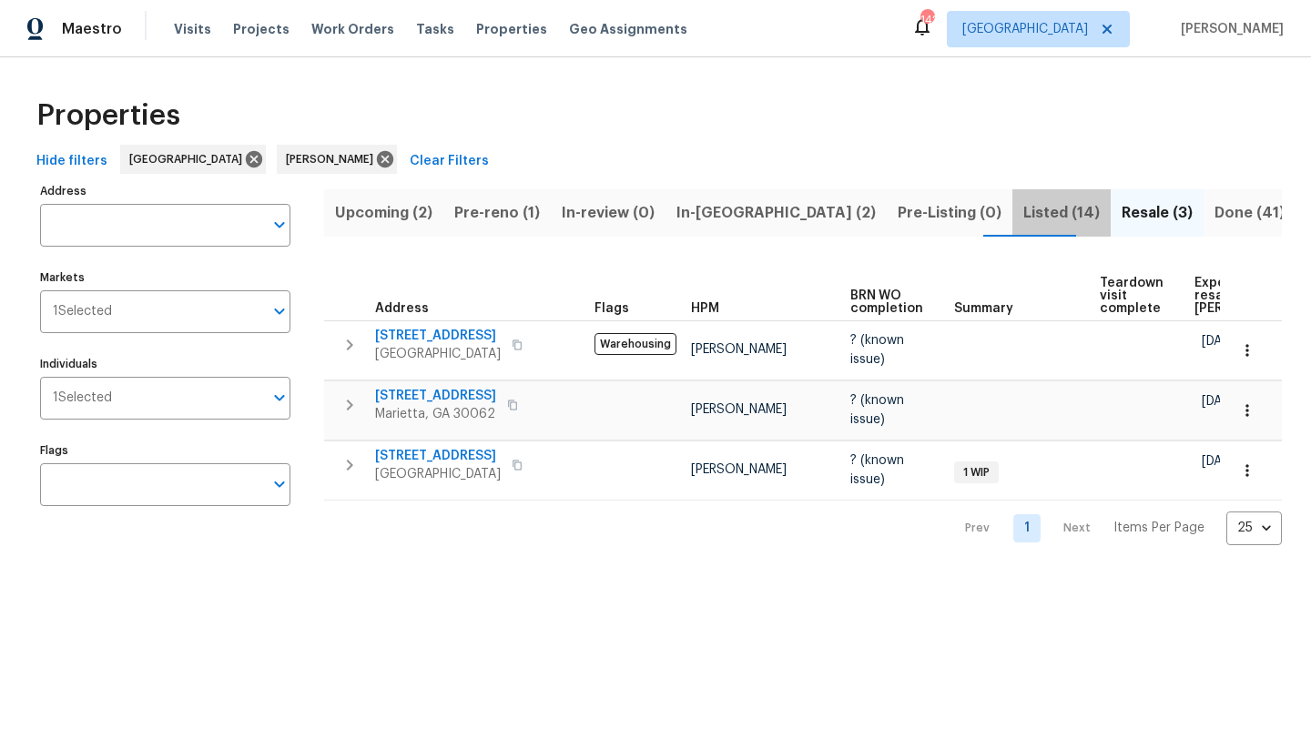
click at [1023, 219] on span "Listed (14)" at bounding box center [1061, 212] width 76 height 25
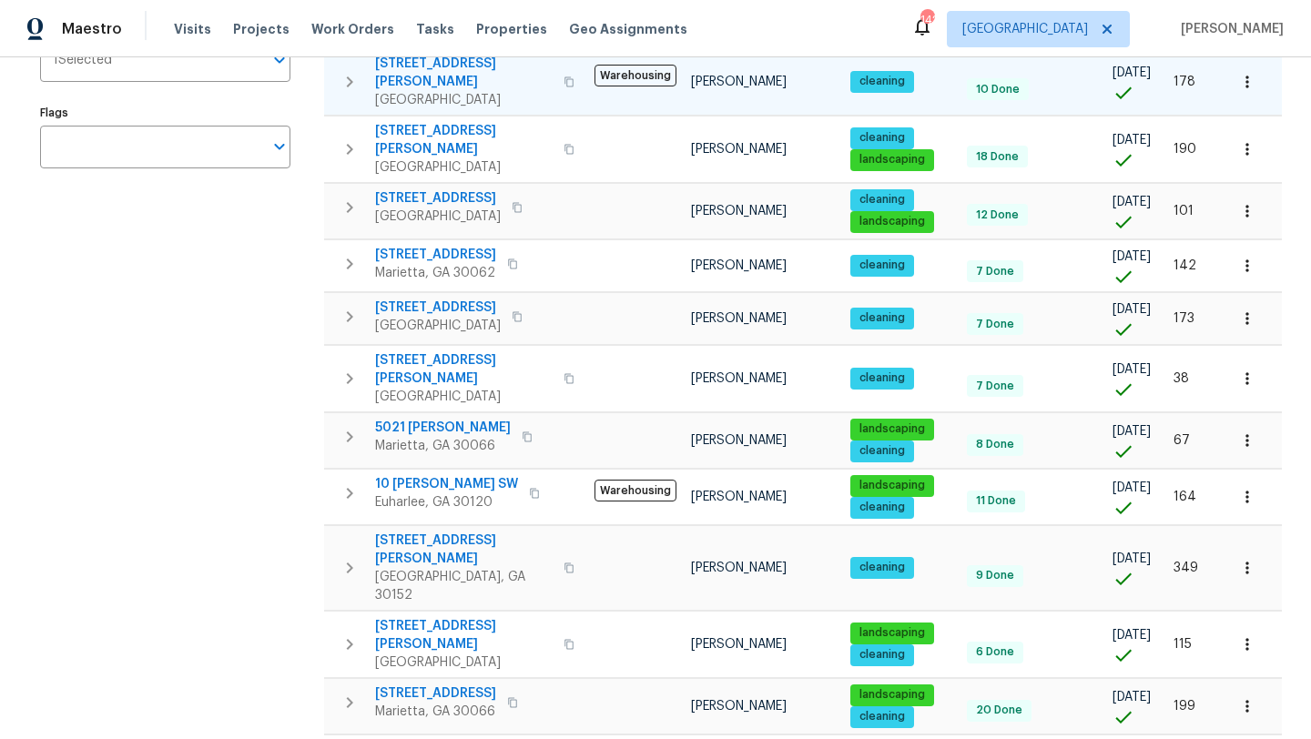
scroll to position [330, 0]
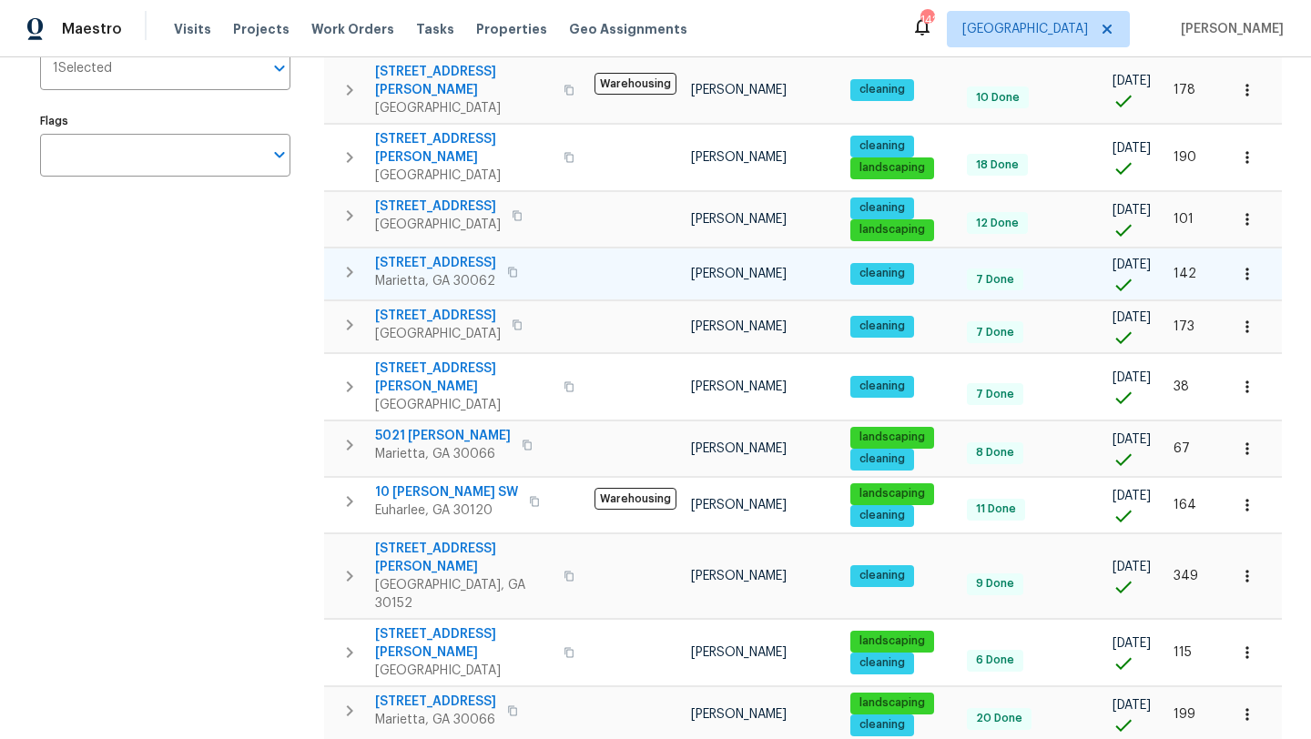
click at [449, 254] on span "2252 Carefree Cir # 3" at bounding box center [435, 263] width 121 height 18
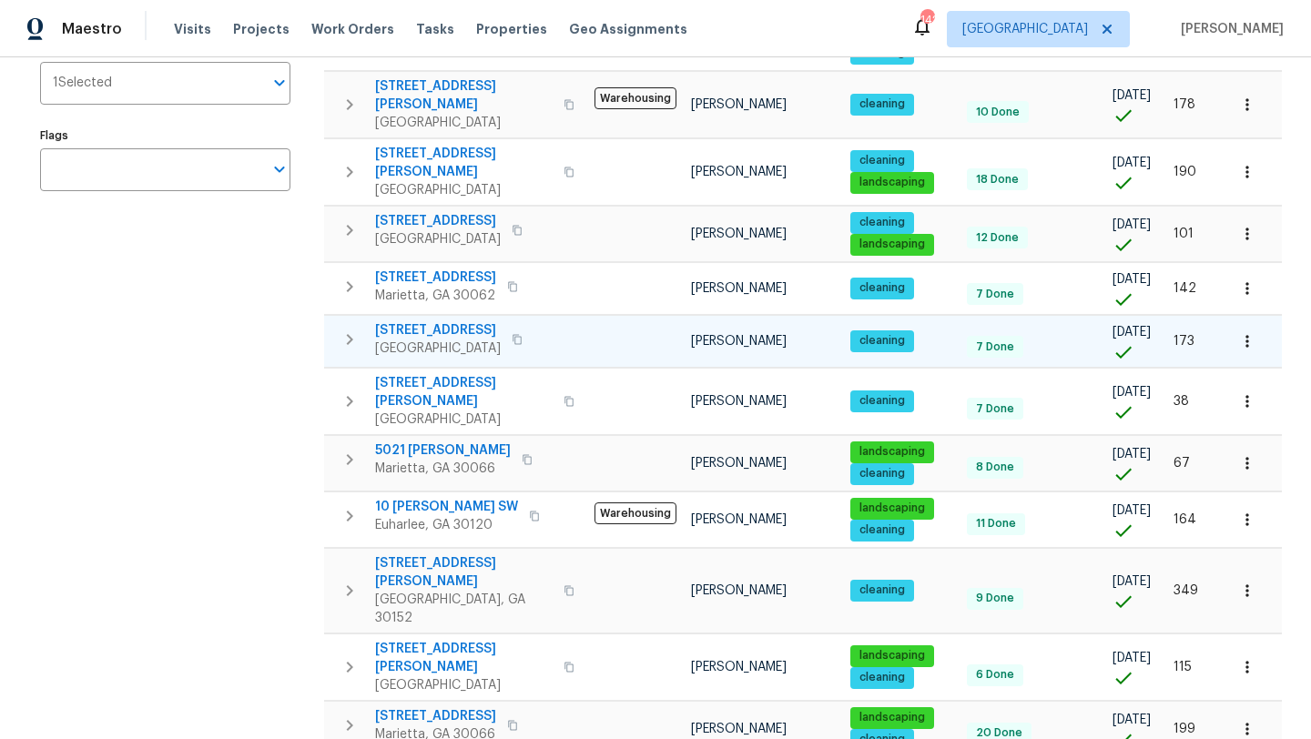
scroll to position [0, 0]
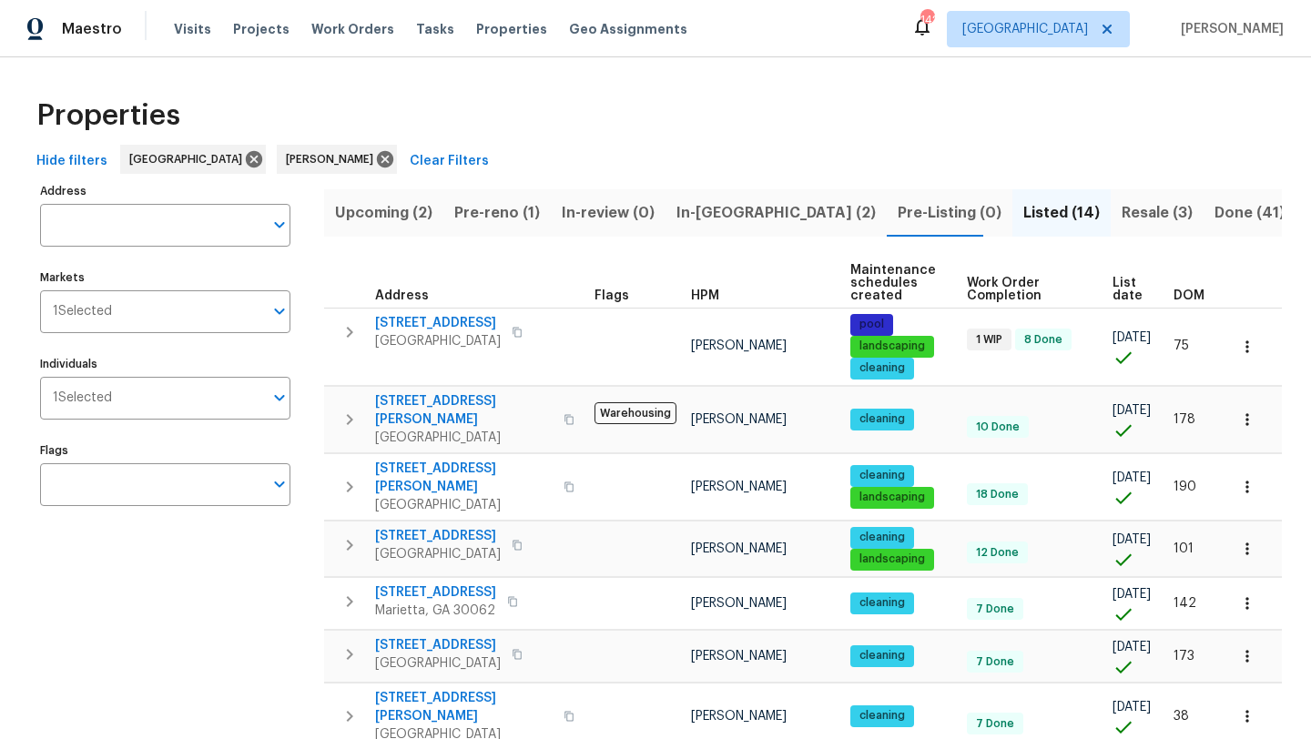
click at [1122, 213] on span "Resale (3)" at bounding box center [1157, 212] width 71 height 25
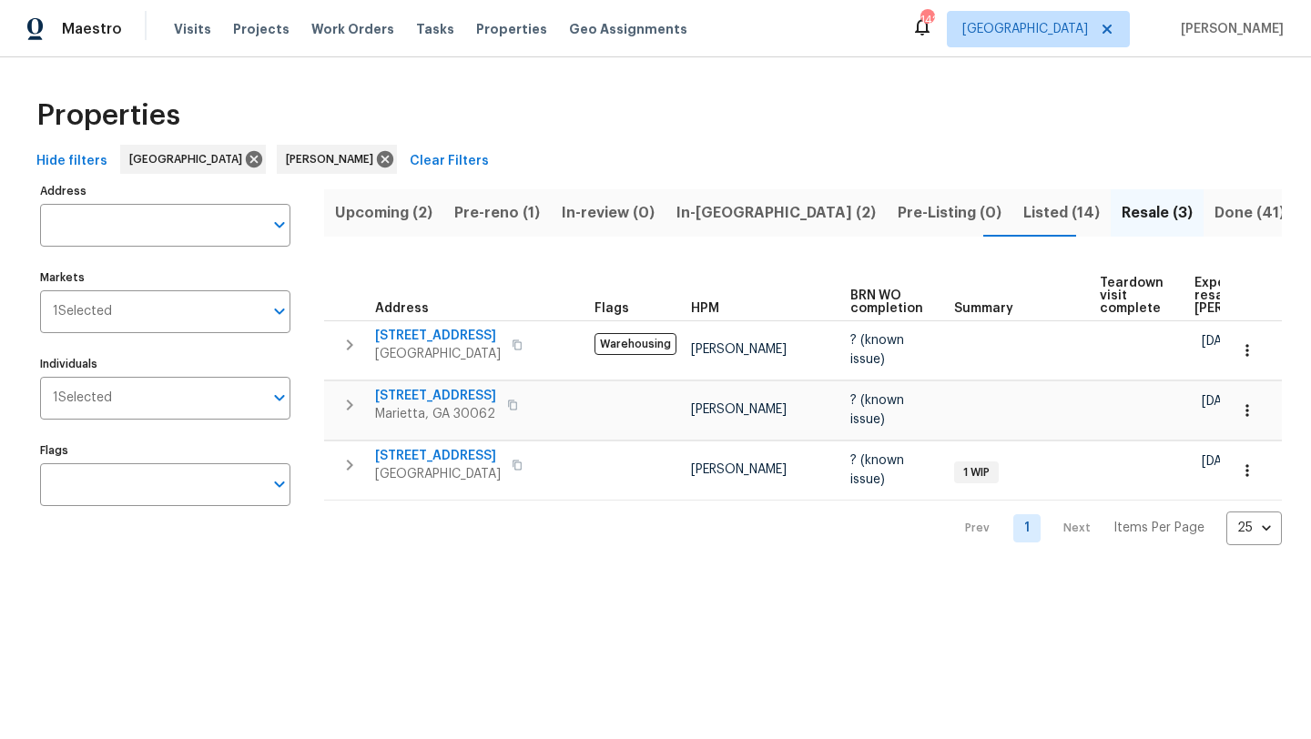
click at [1214, 211] on span "Done (41)" at bounding box center [1249, 212] width 70 height 25
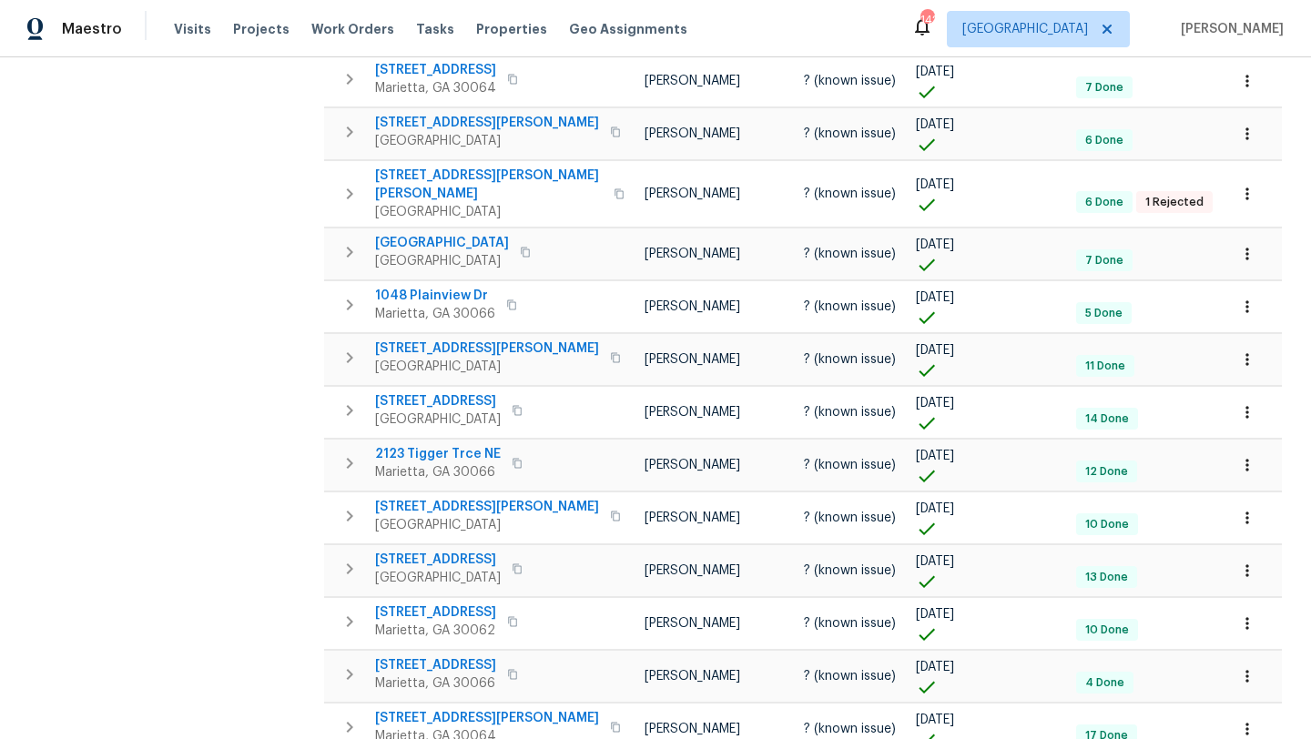
scroll to position [936, 0]
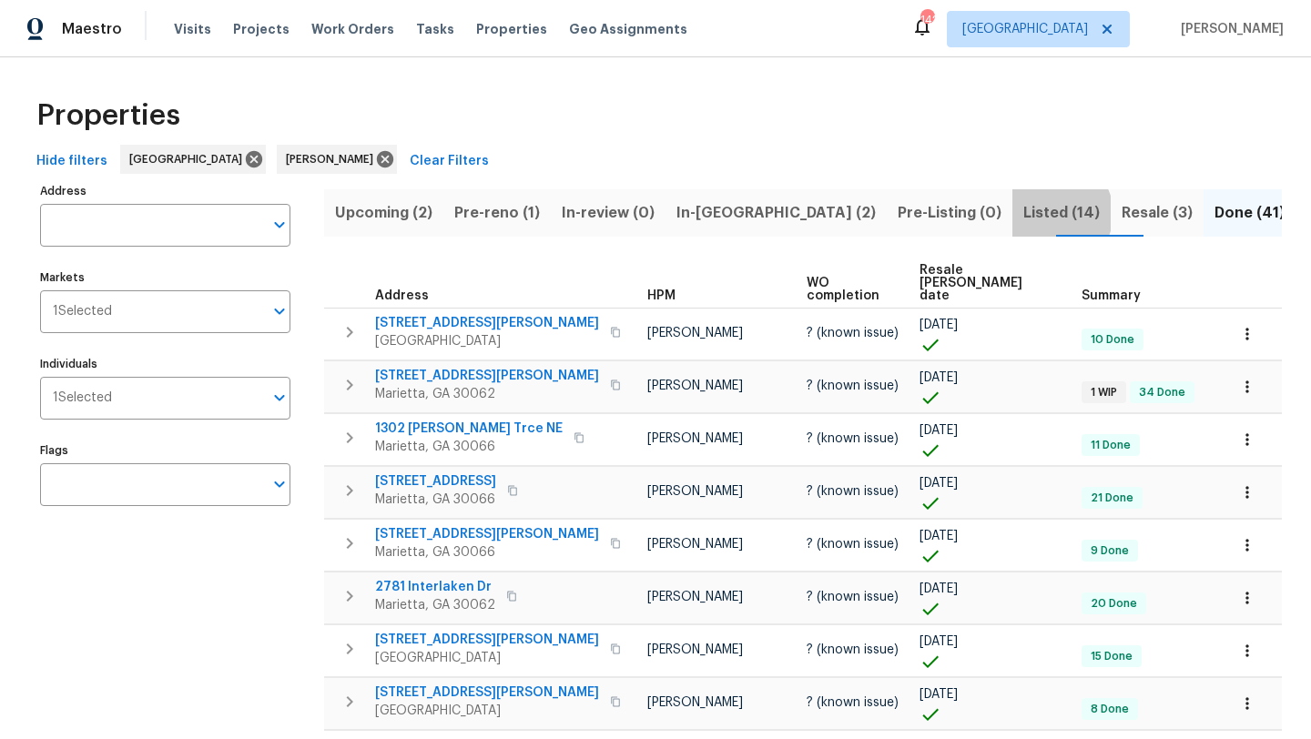
click at [1023, 213] on span "Listed (14)" at bounding box center [1061, 212] width 76 height 25
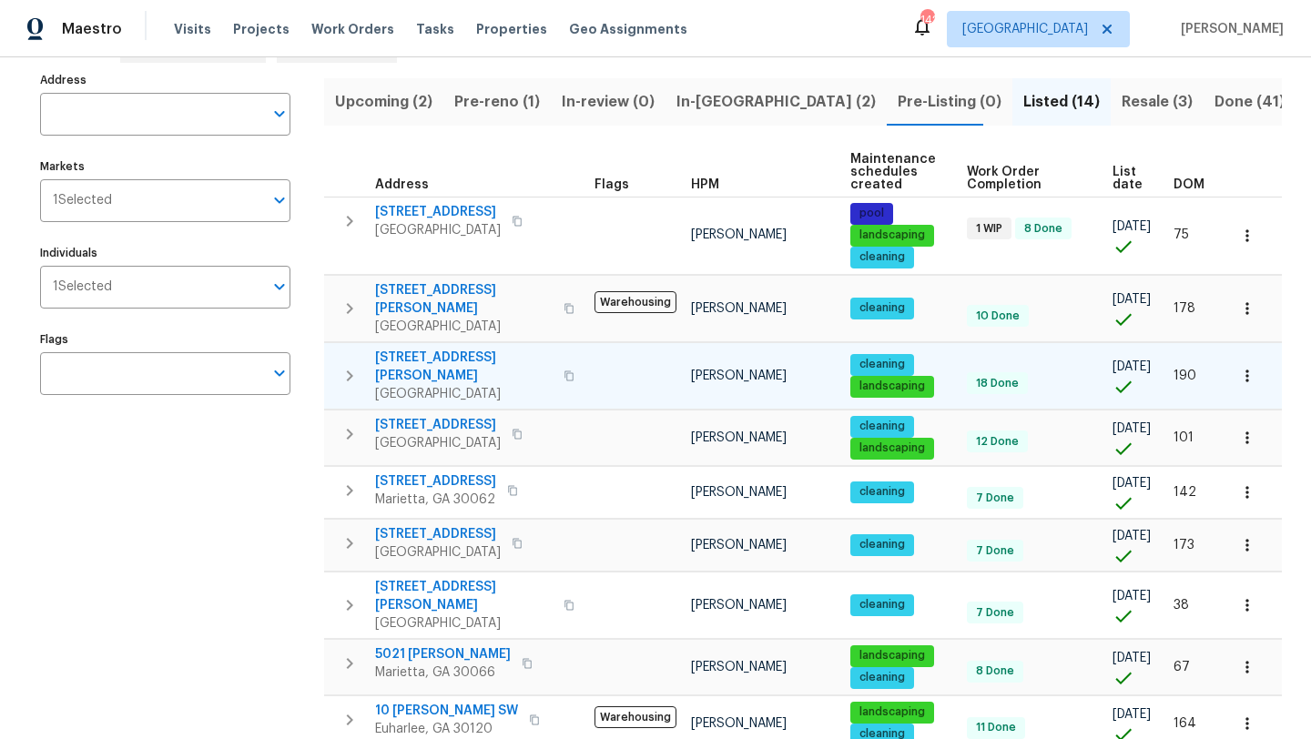
scroll to position [108, 0]
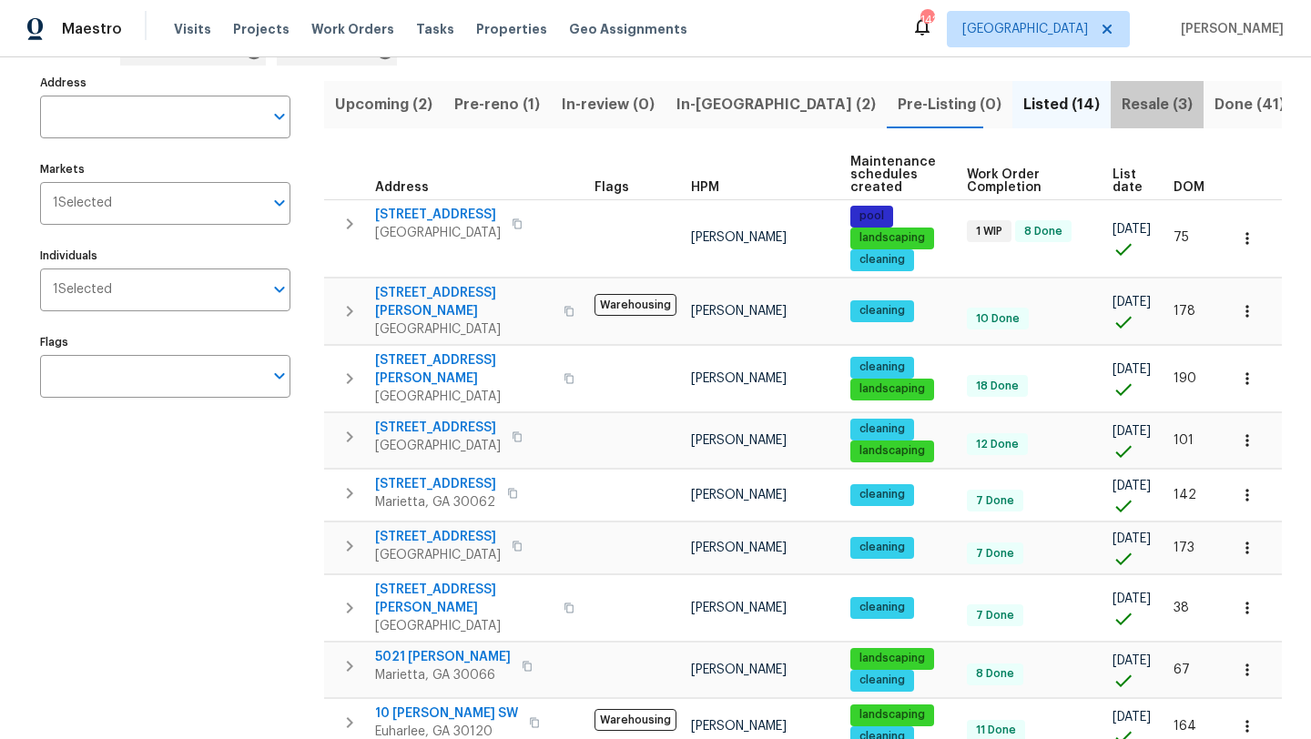
click at [1122, 102] on span "Resale (3)" at bounding box center [1157, 104] width 71 height 25
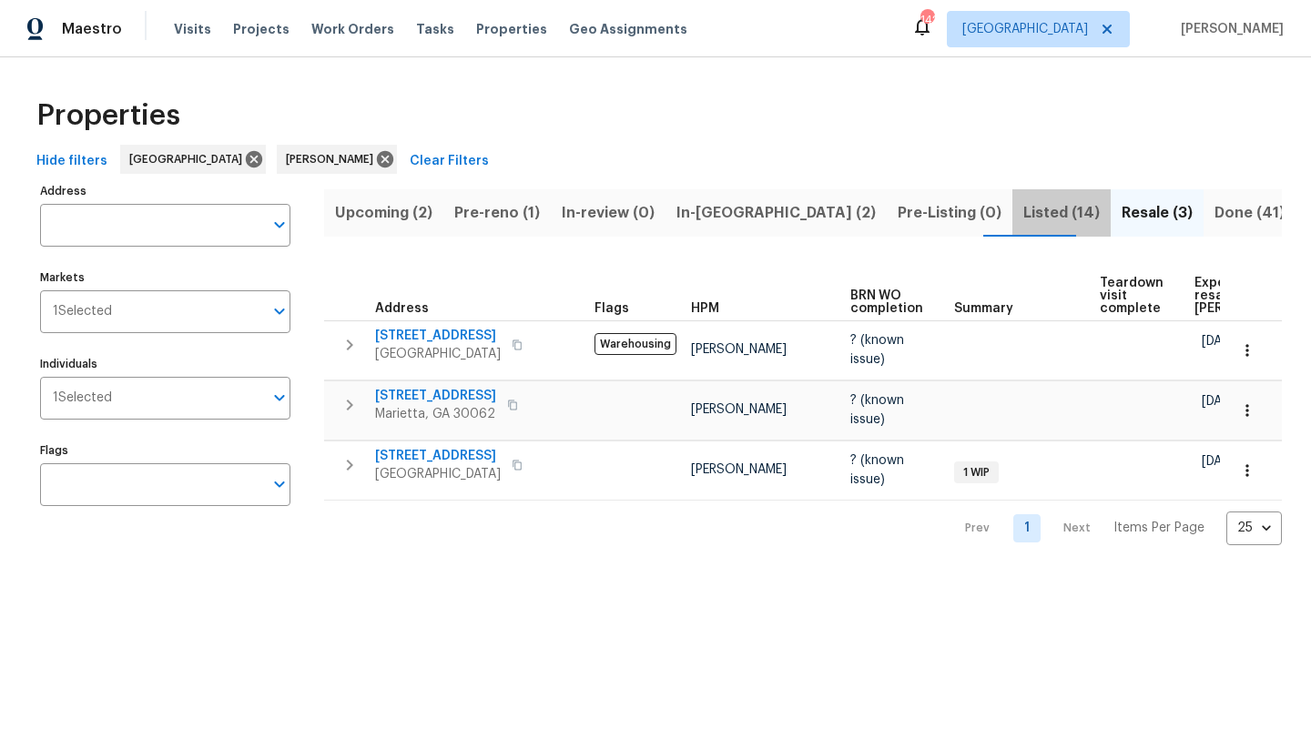
click at [1023, 221] on span "Listed (14)" at bounding box center [1061, 212] width 76 height 25
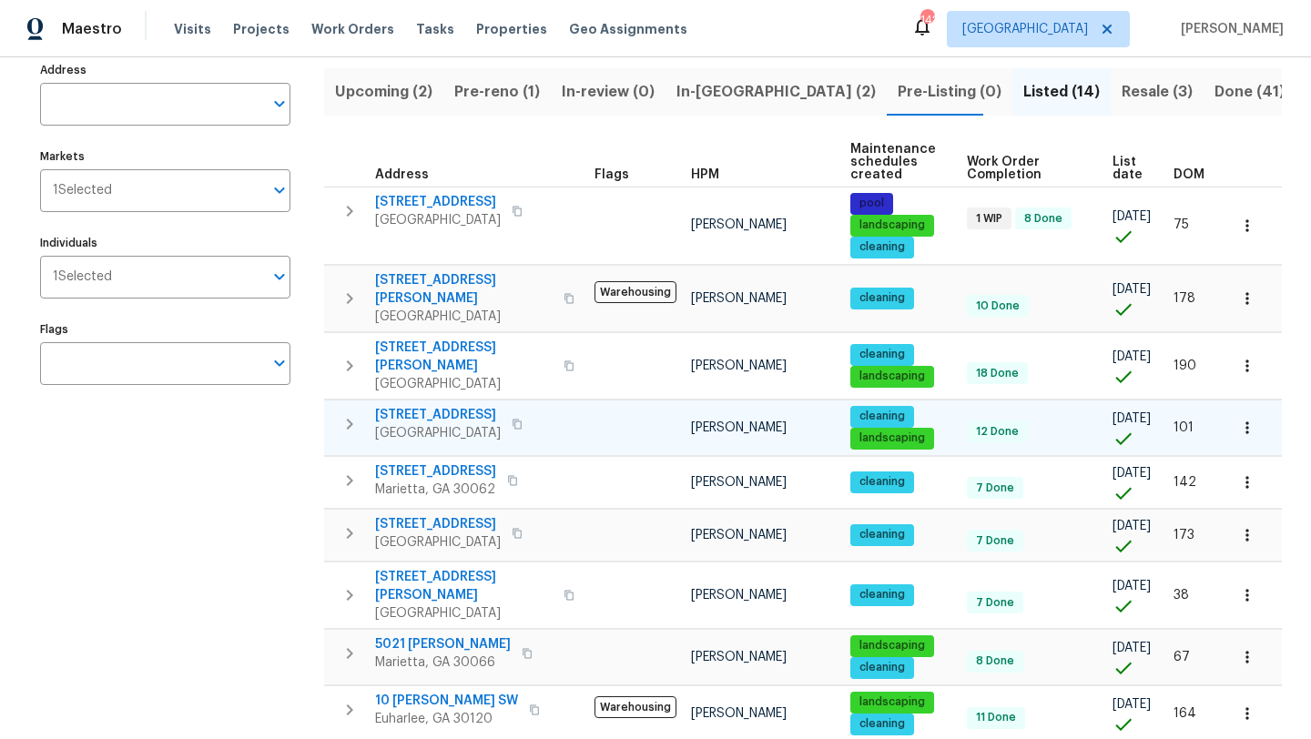
scroll to position [127, 0]
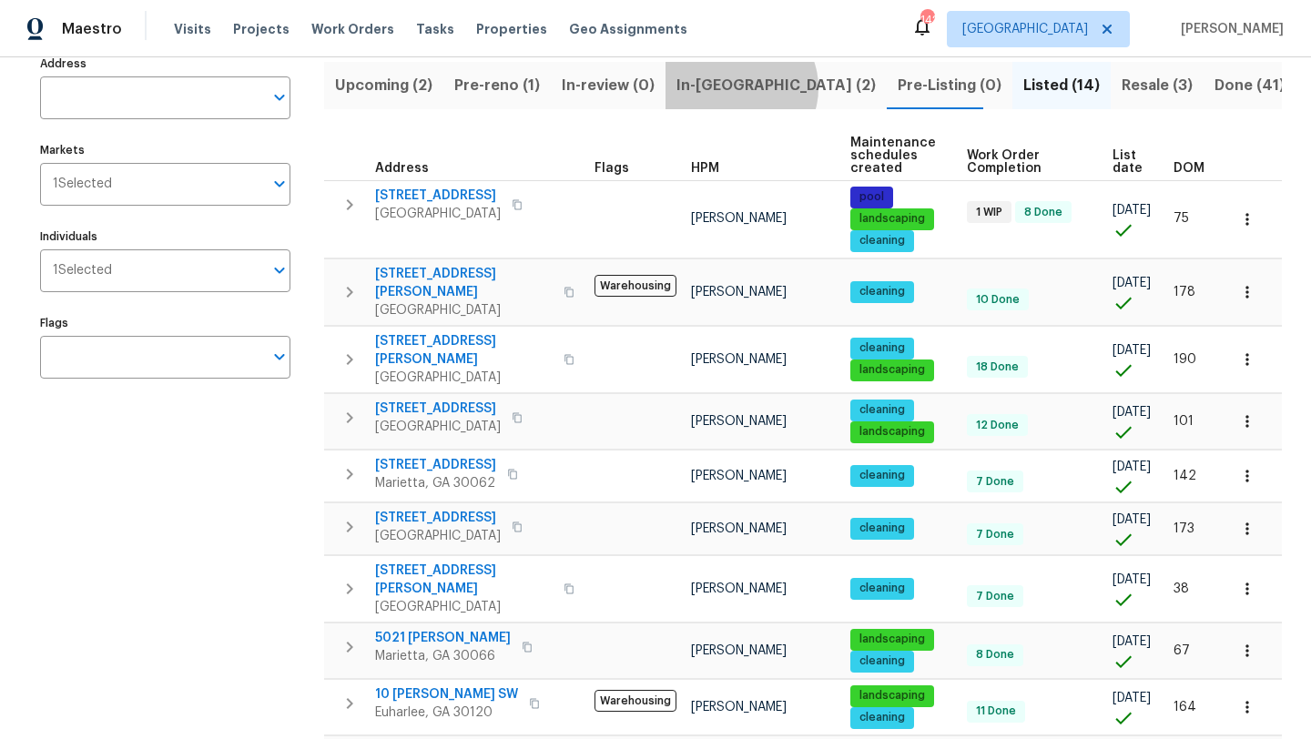
click at [737, 87] on span "In-reno (2)" at bounding box center [775, 85] width 199 height 25
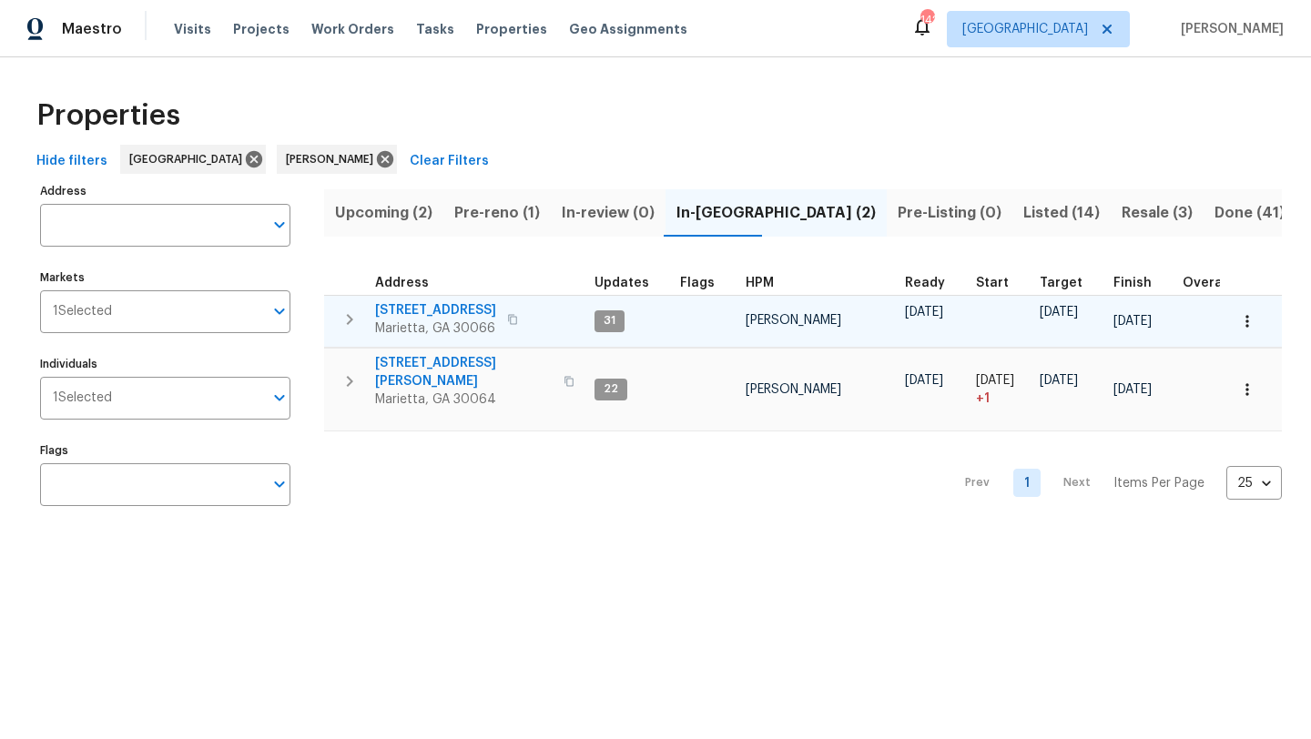
click at [452, 303] on span "692 Suholden Cir" at bounding box center [435, 310] width 121 height 18
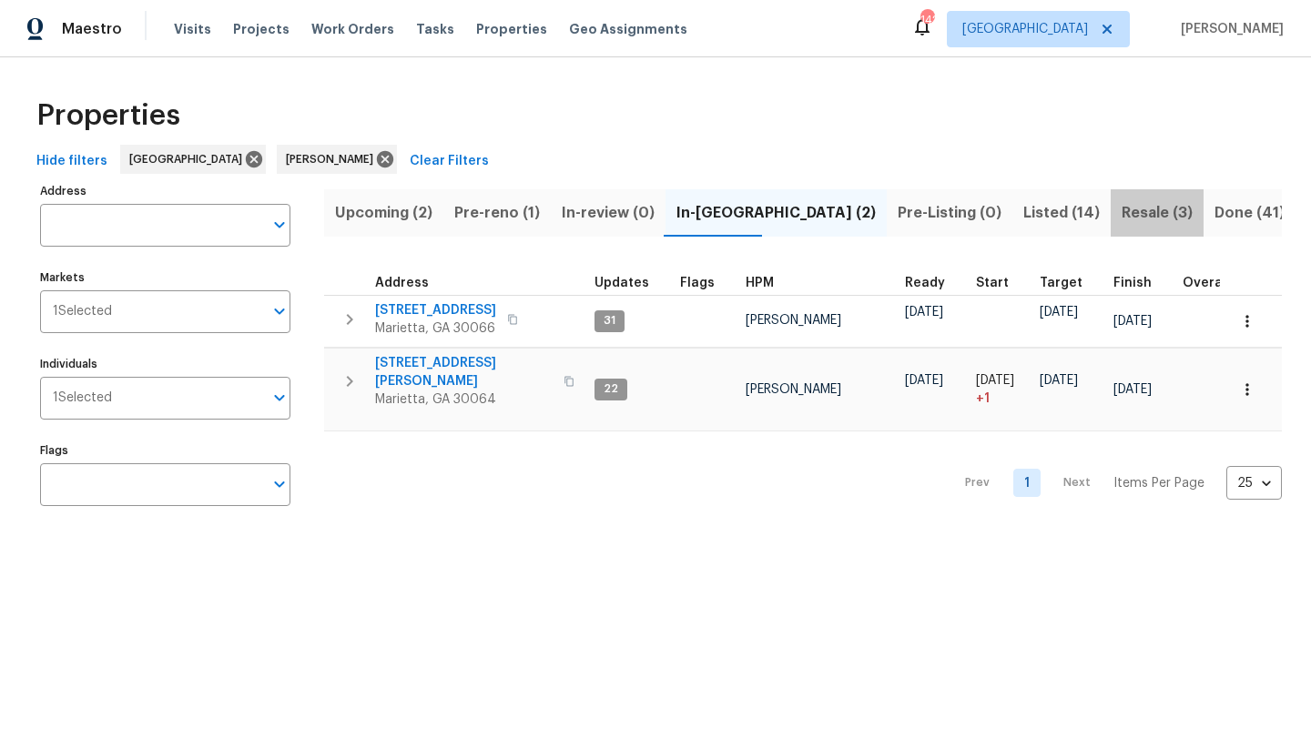
click at [1122, 215] on span "Resale (3)" at bounding box center [1157, 212] width 71 height 25
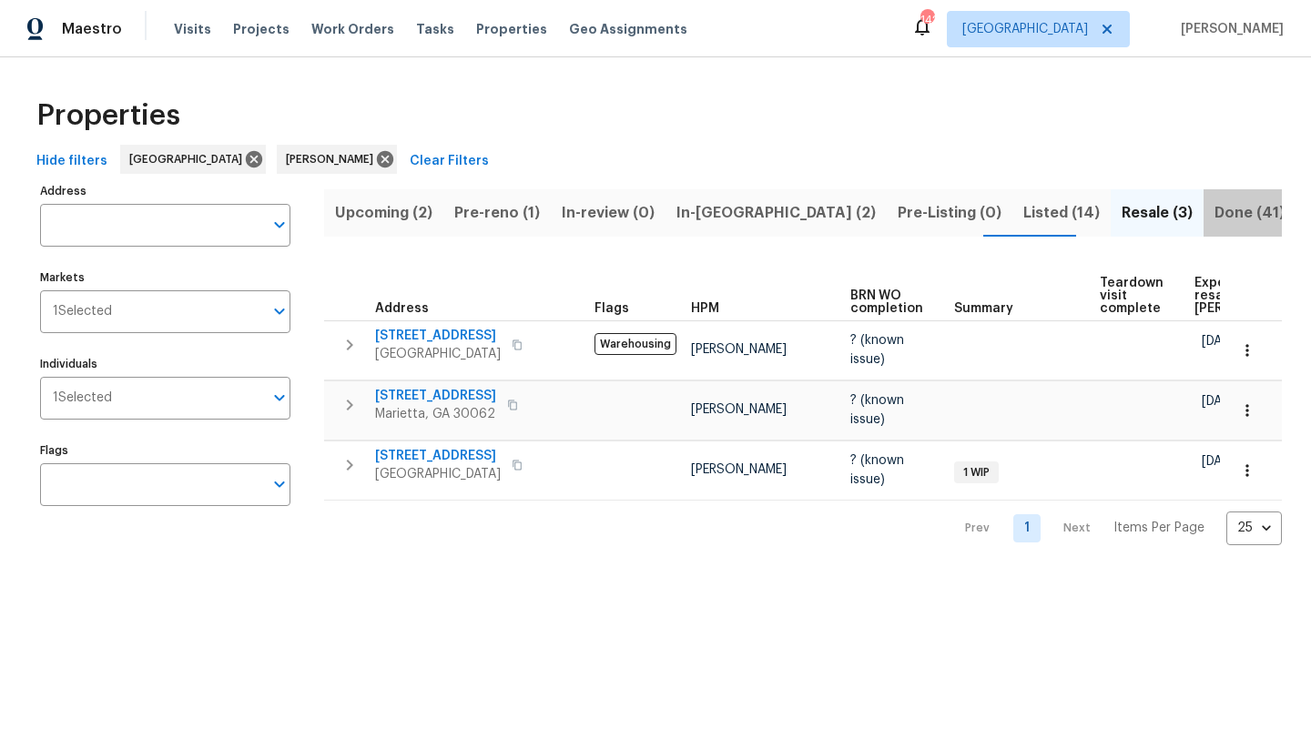
click at [1214, 211] on span "Done (41)" at bounding box center [1249, 212] width 70 height 25
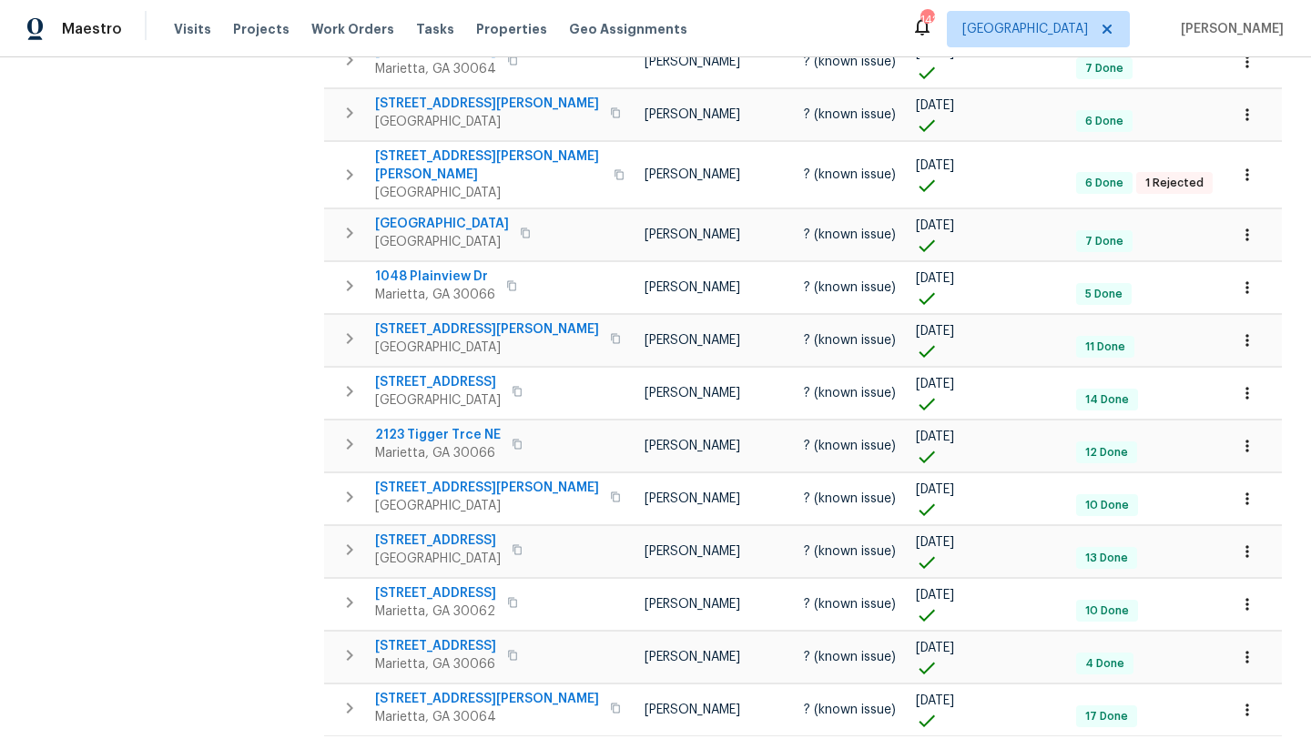
scroll to position [936, 0]
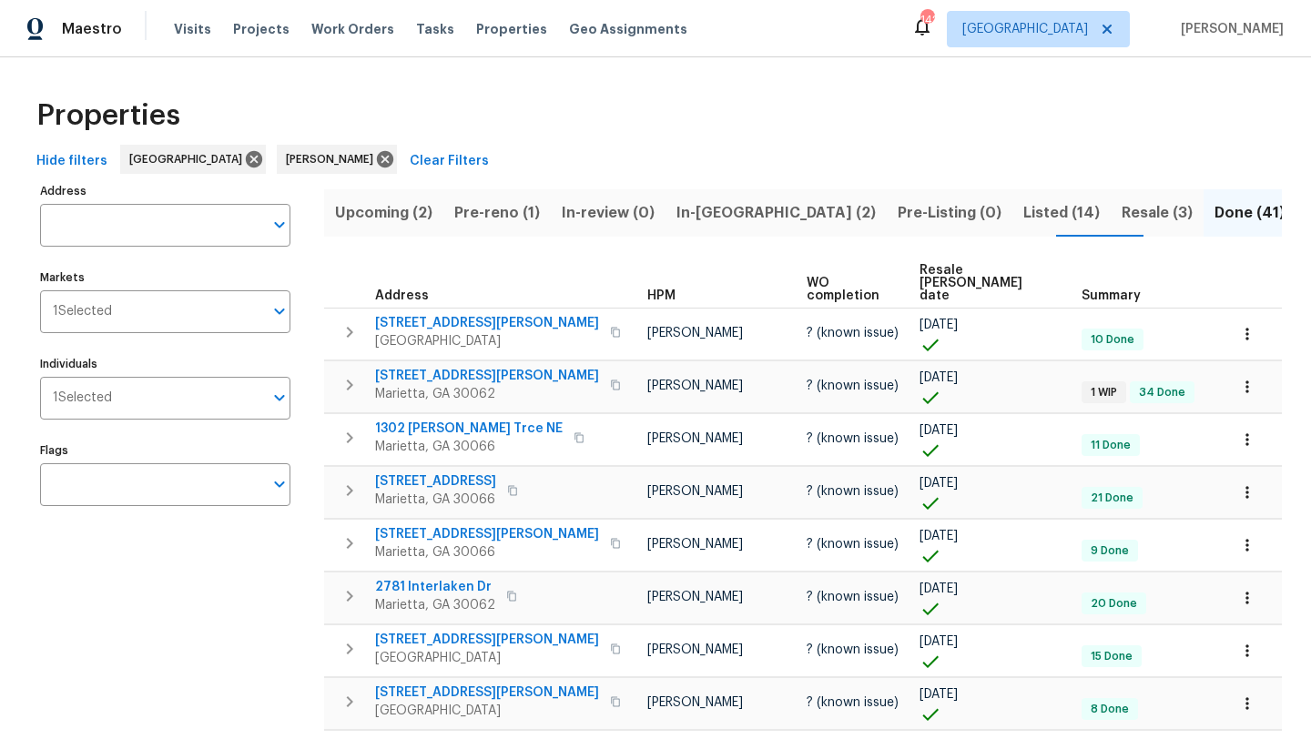
click at [1111, 213] on button "Resale (3)" at bounding box center [1157, 212] width 93 height 47
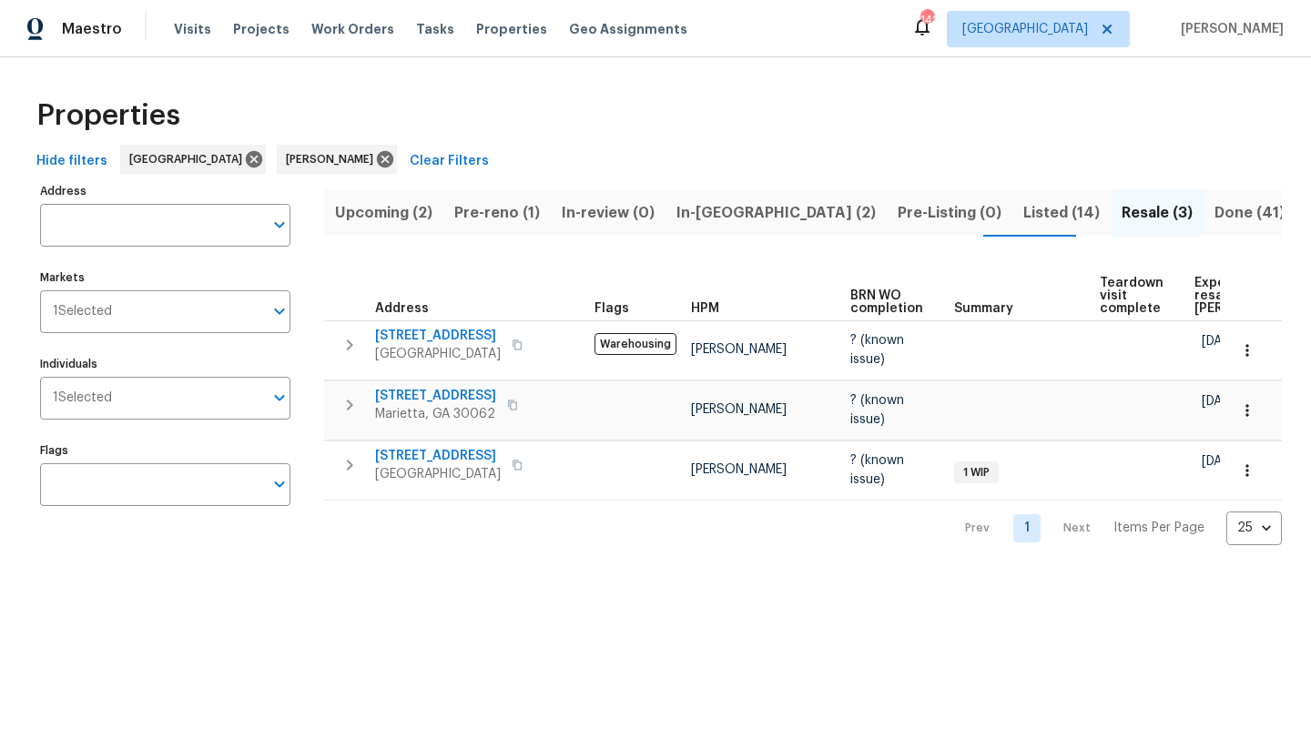
click at [1023, 205] on span "Listed (14)" at bounding box center [1061, 212] width 76 height 25
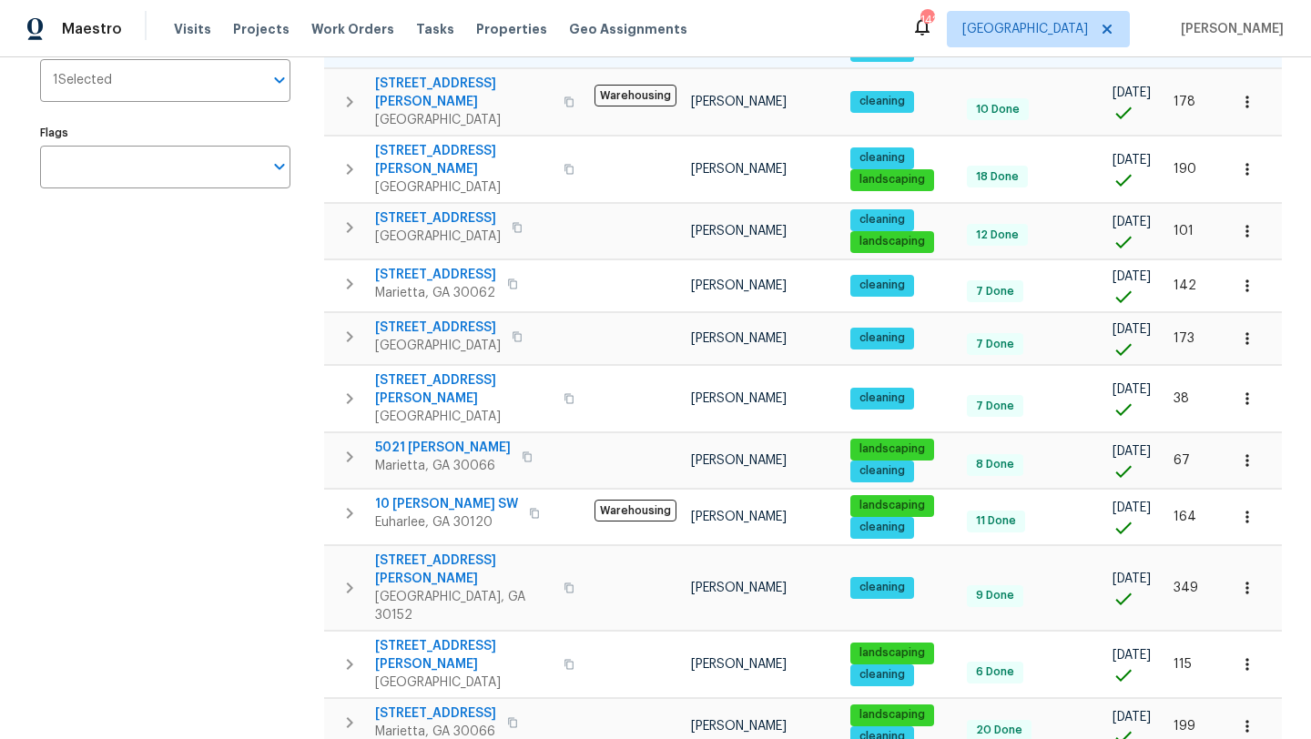
scroll to position [320, 0]
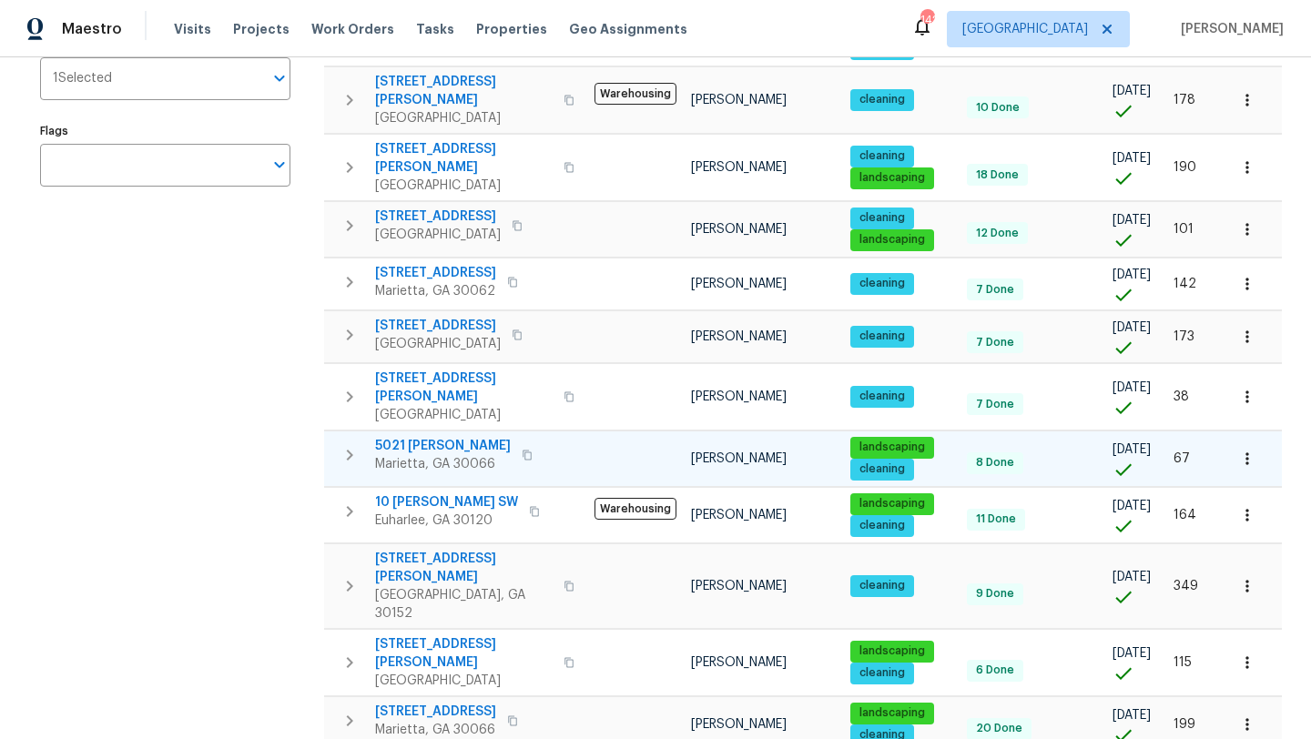
click at [1244, 450] on icon "button" at bounding box center [1247, 459] width 18 height 18
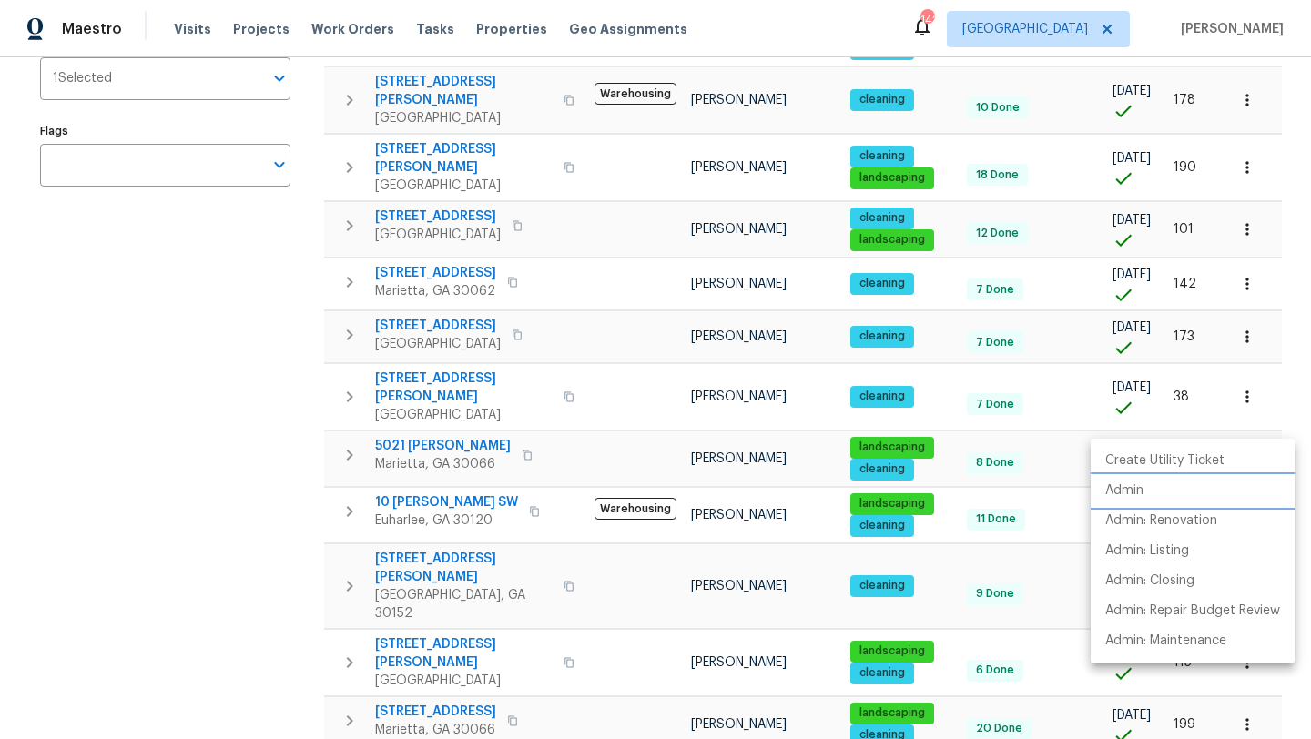
click at [1139, 487] on p "Admin" at bounding box center [1124, 491] width 38 height 19
click at [181, 456] on div at bounding box center [655, 369] width 1311 height 739
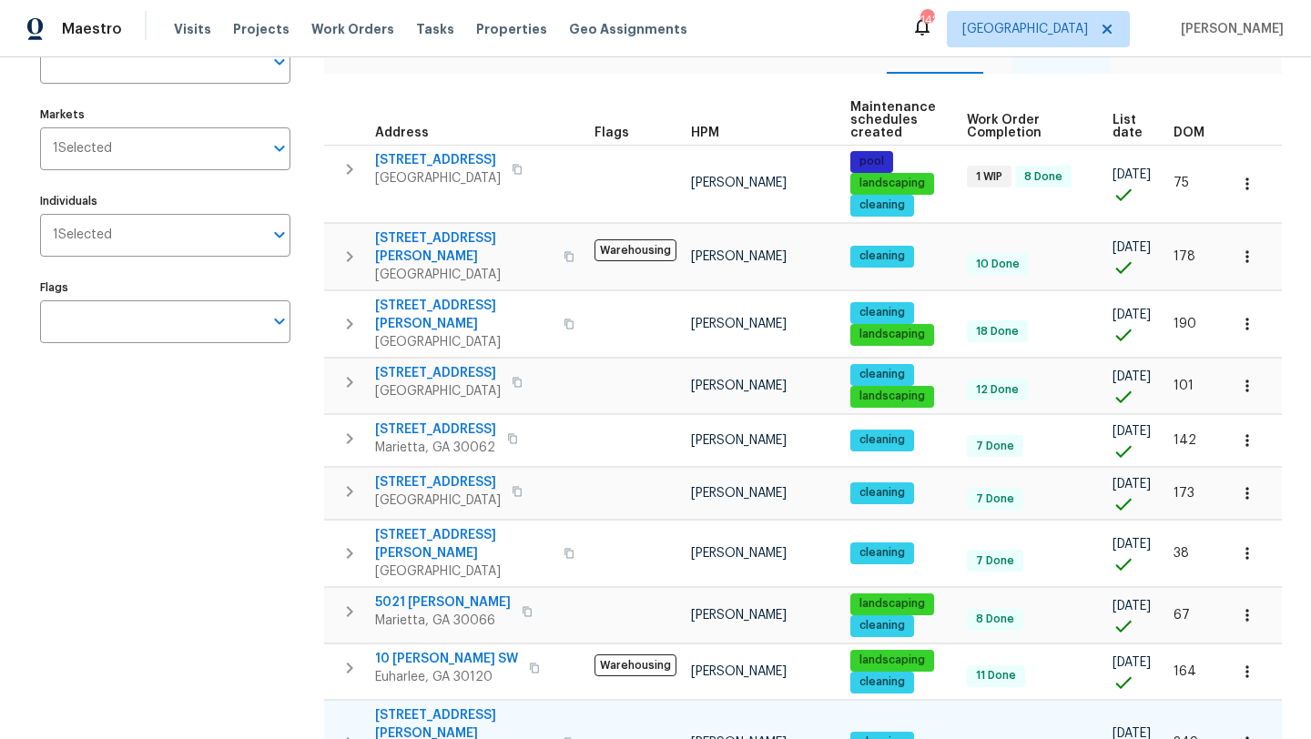
scroll to position [263, 0]
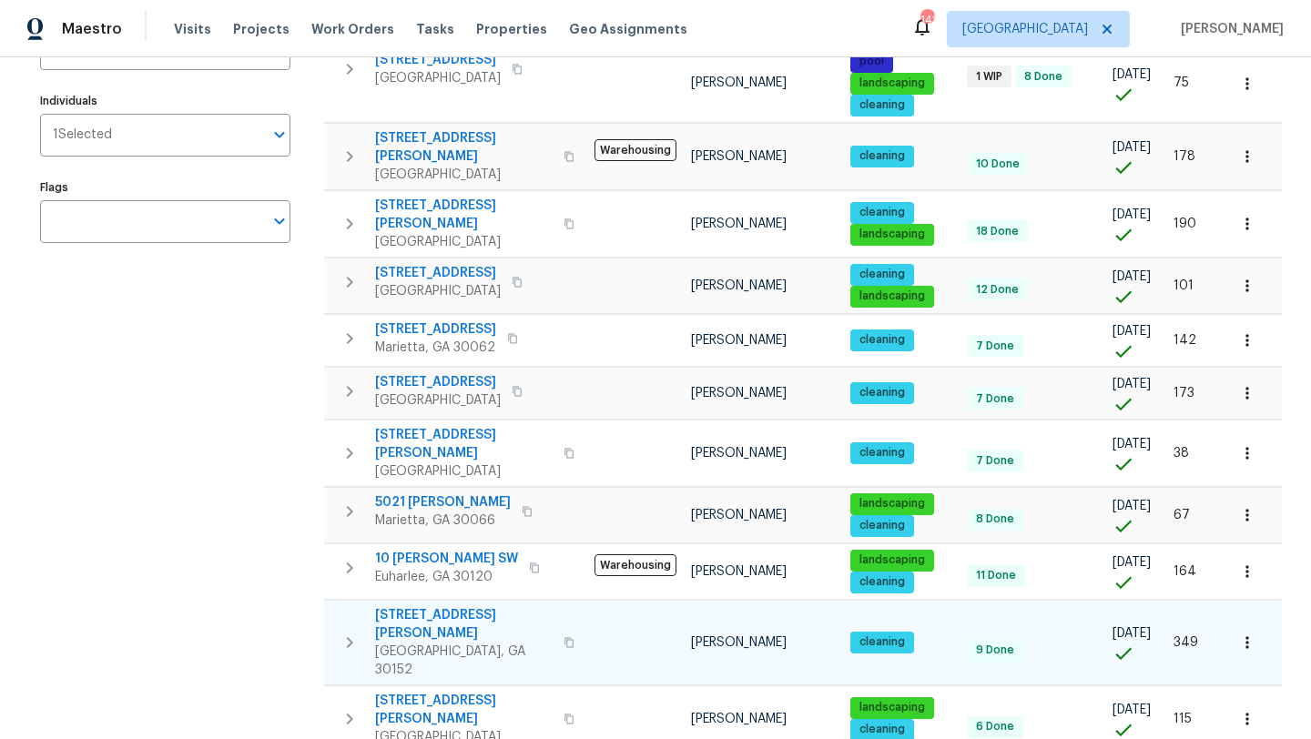
click at [492, 606] on span "1575 Ridenour Pkwy NW Apt 804" at bounding box center [464, 624] width 178 height 36
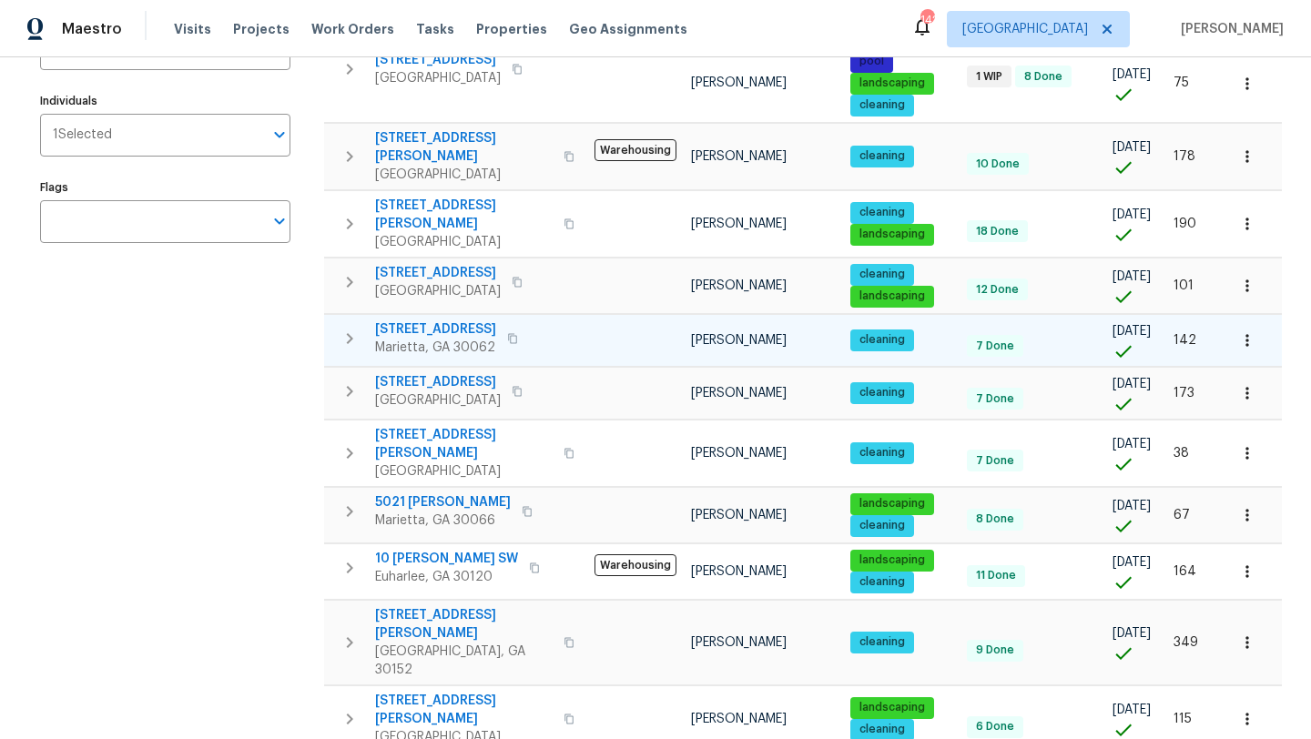
scroll to position [0, 0]
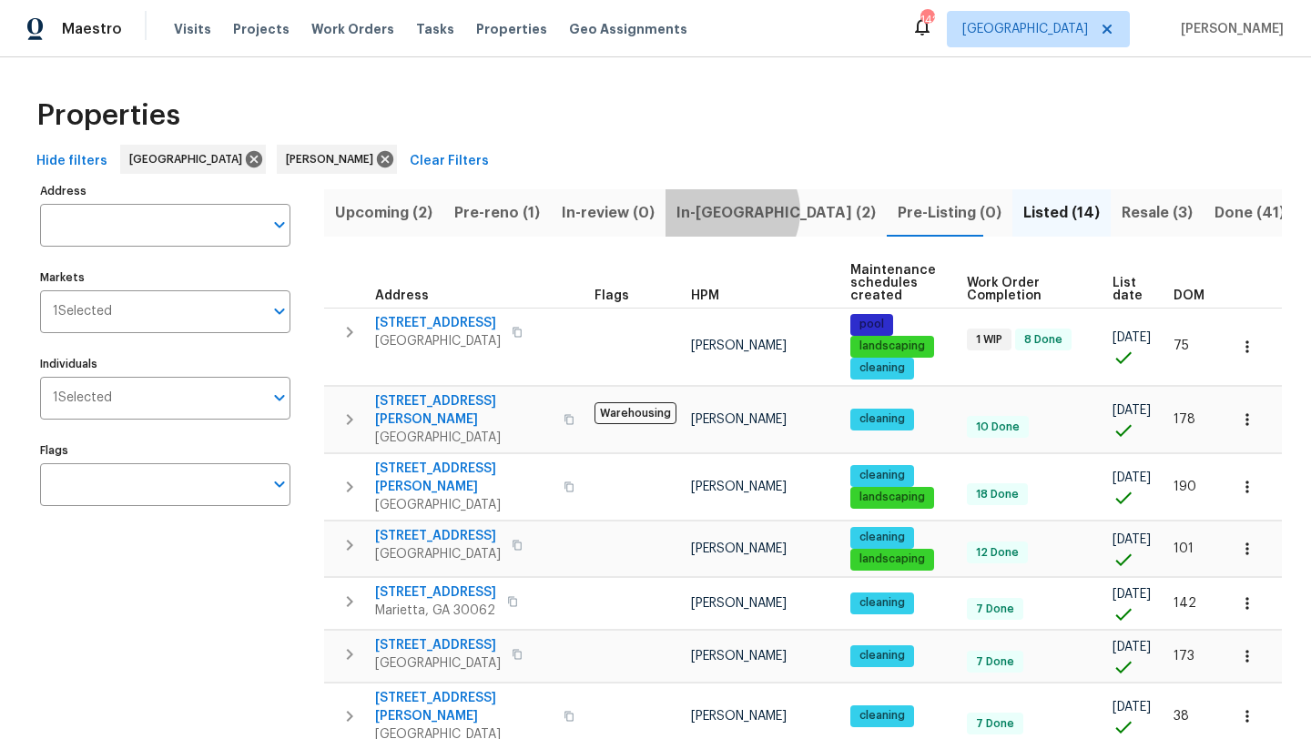
click at [728, 211] on span "In-reno (2)" at bounding box center [775, 212] width 199 height 25
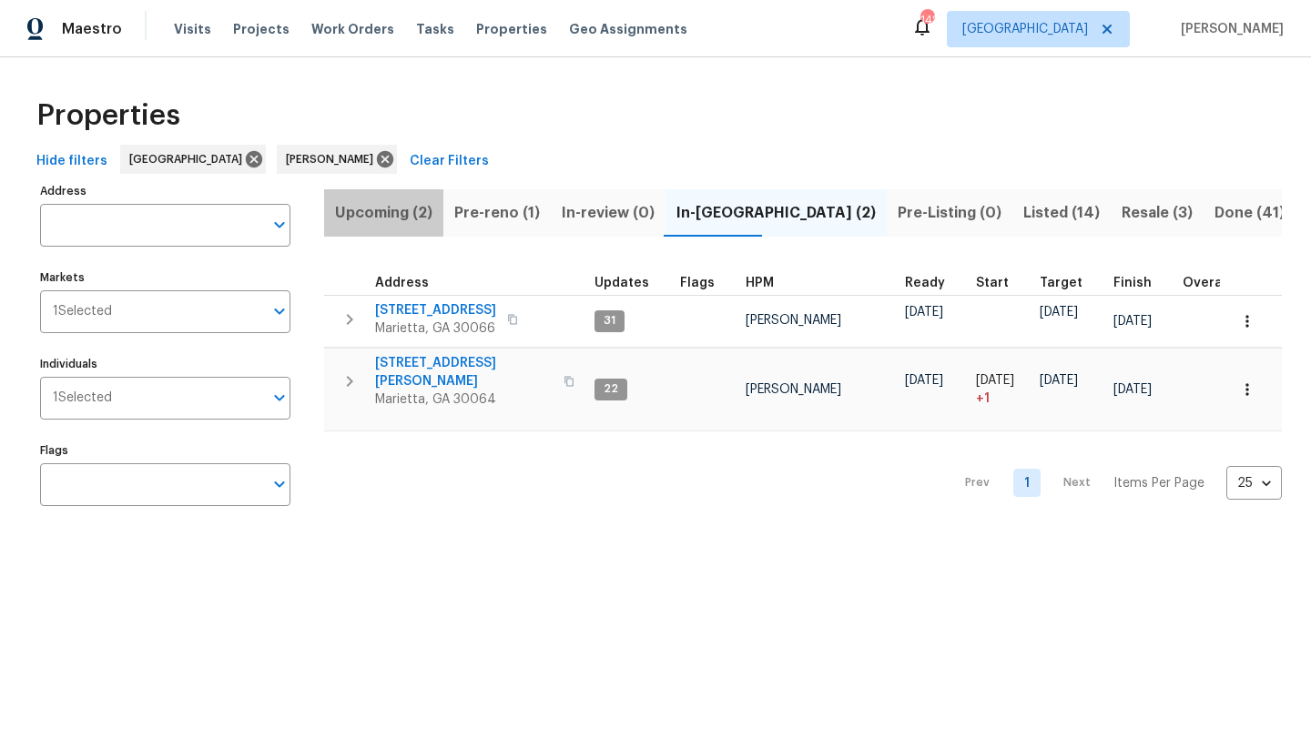
click at [405, 218] on span "Upcoming (2)" at bounding box center [383, 212] width 97 height 25
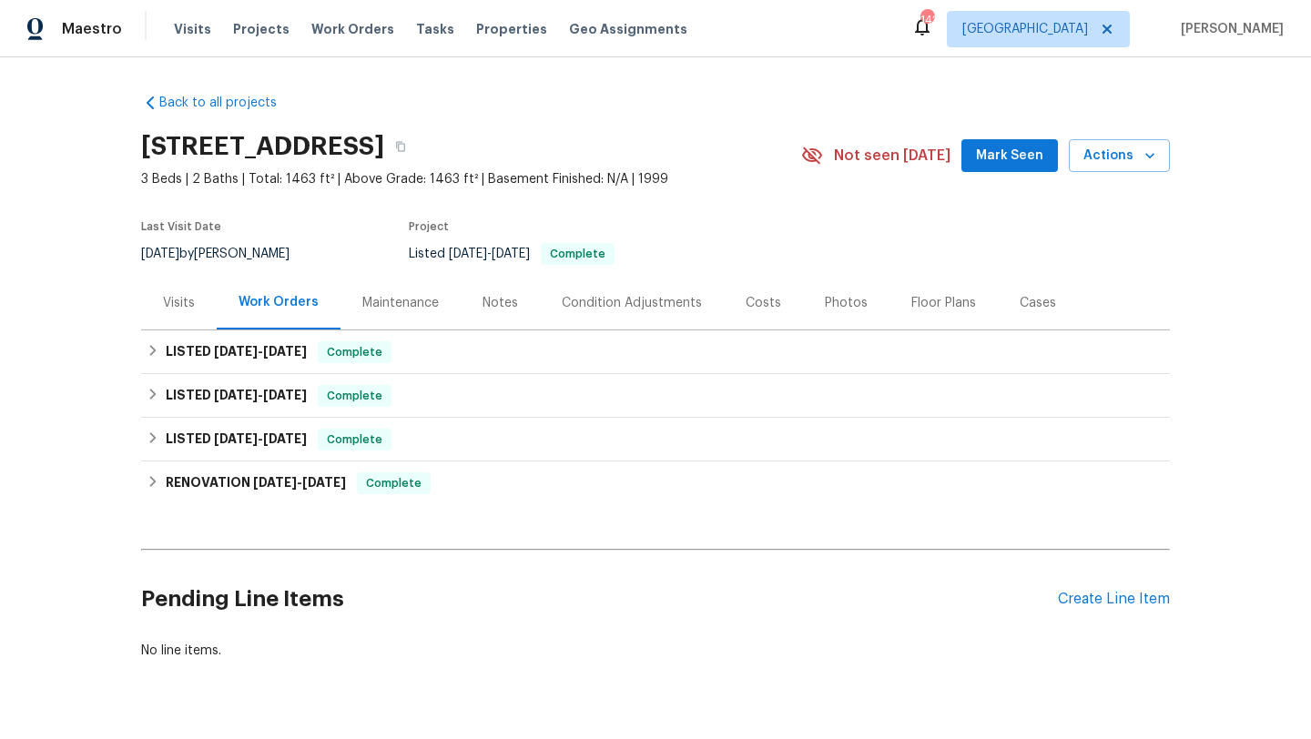
click at [194, 301] on div "Visits" at bounding box center [179, 303] width 76 height 54
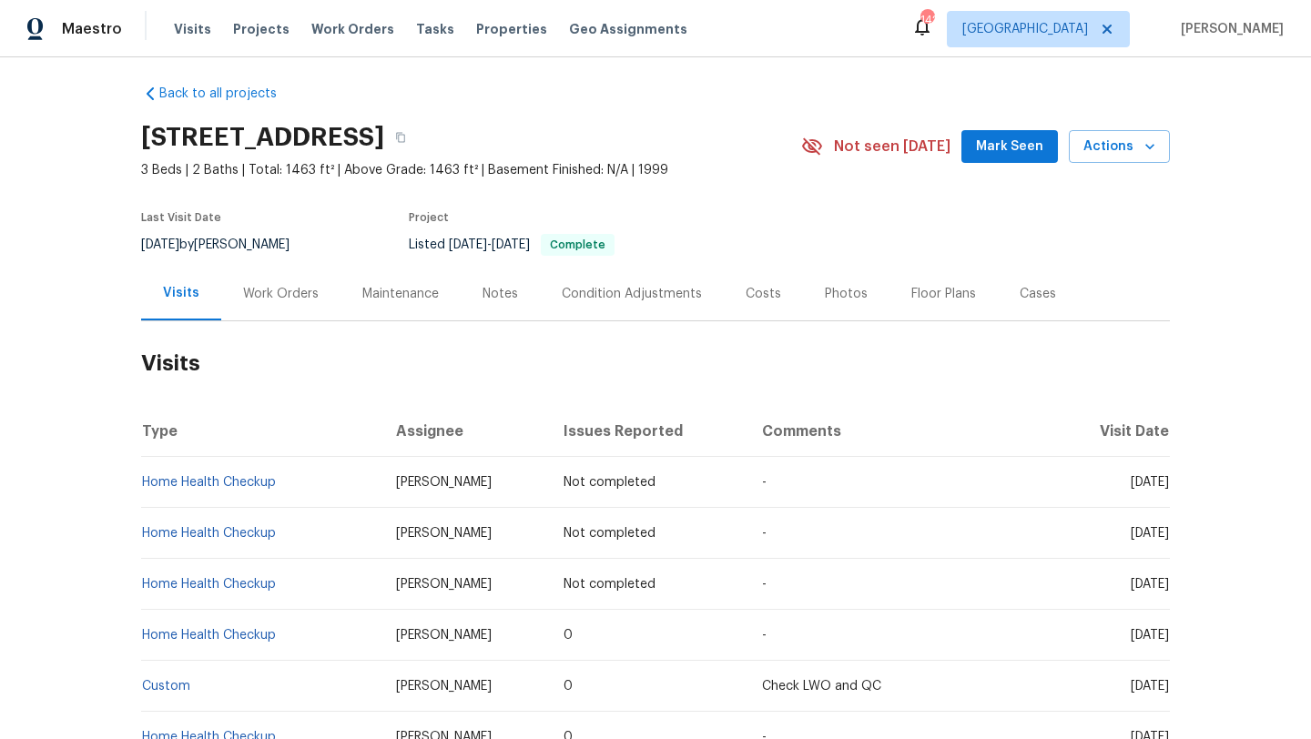
scroll to position [5, 0]
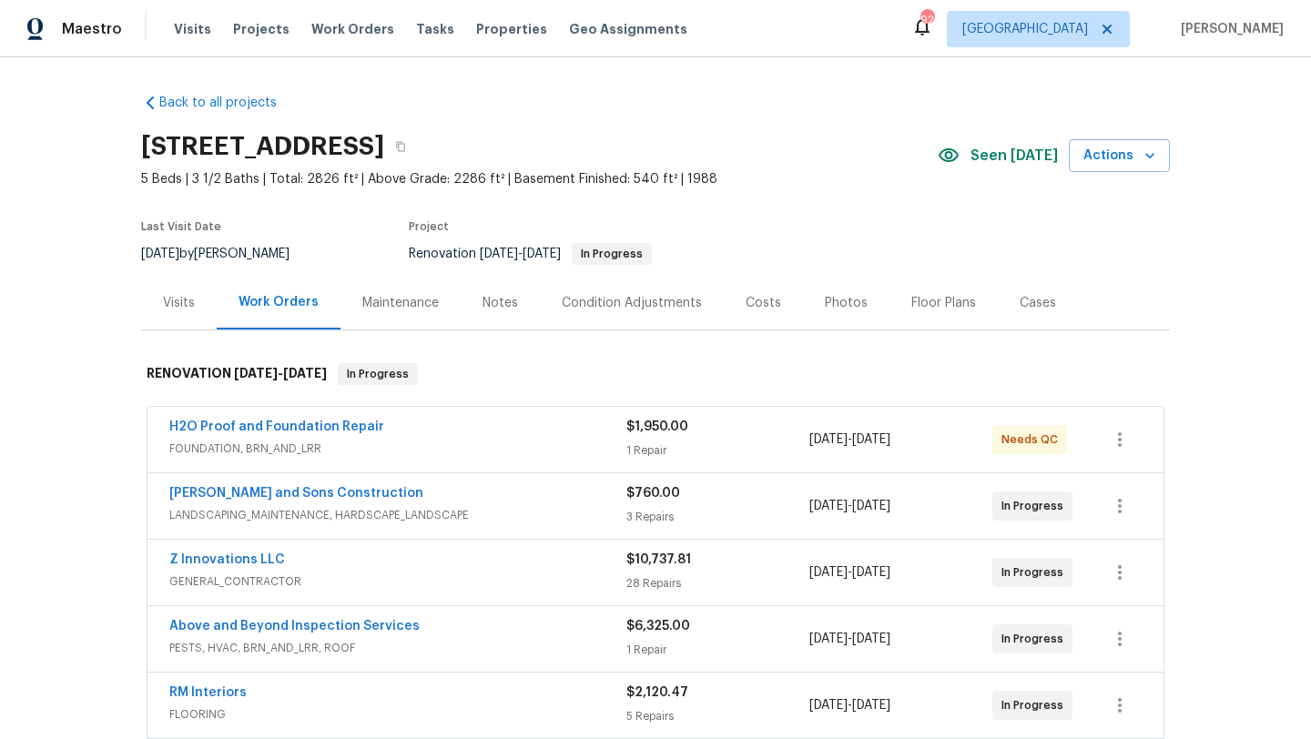
scroll to position [336, 0]
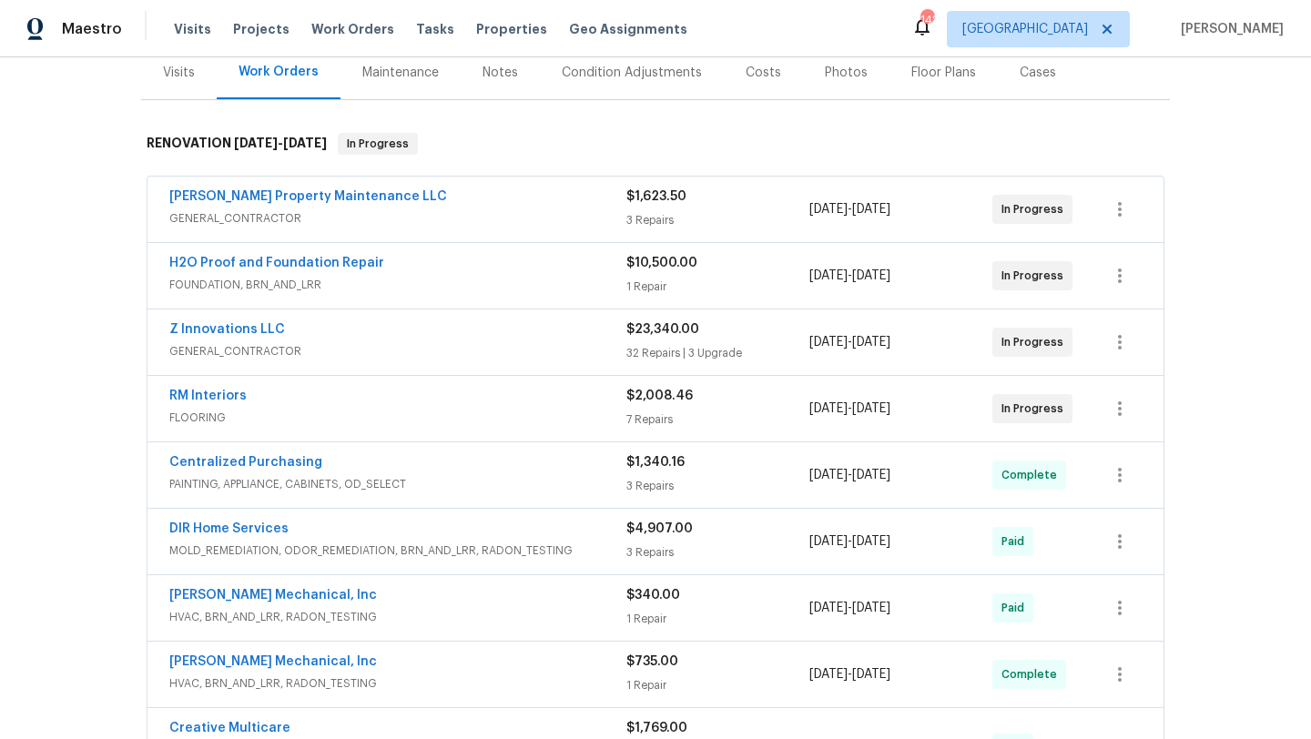
scroll to position [229, 0]
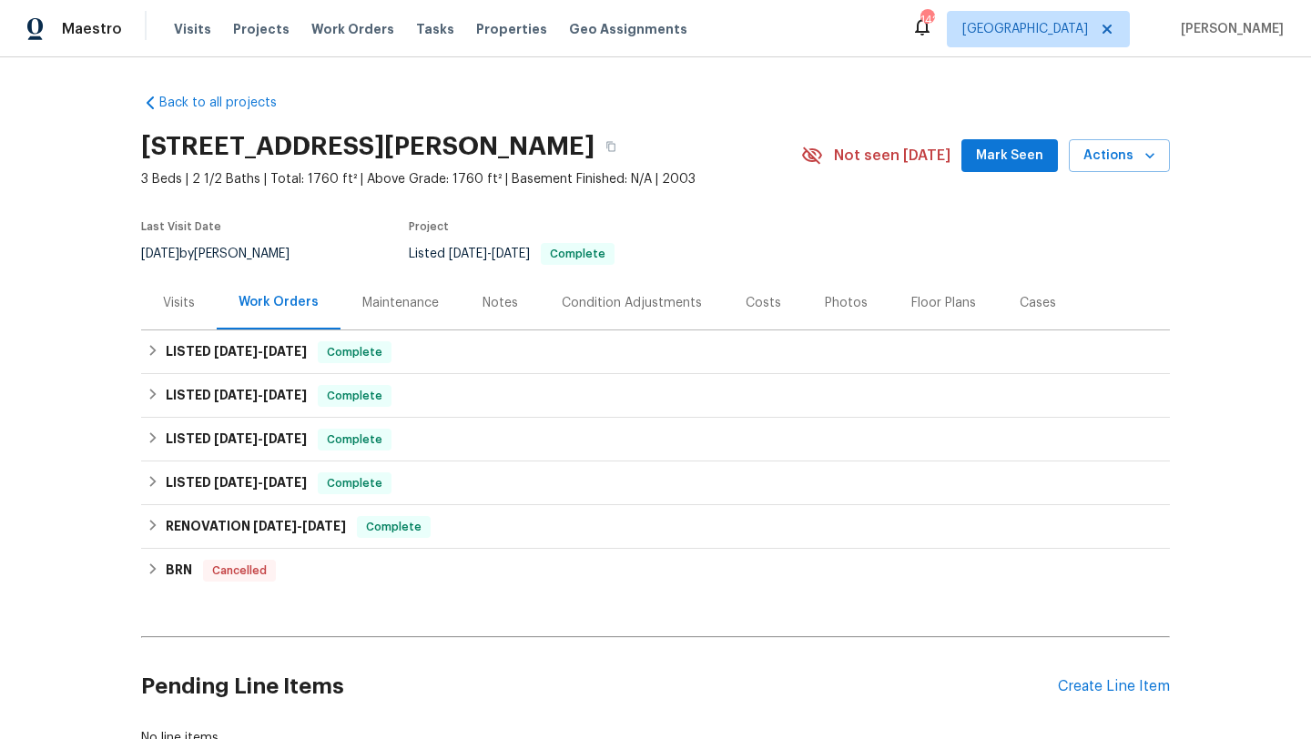
click at [414, 312] on div "Maintenance" at bounding box center [400, 303] width 76 height 18
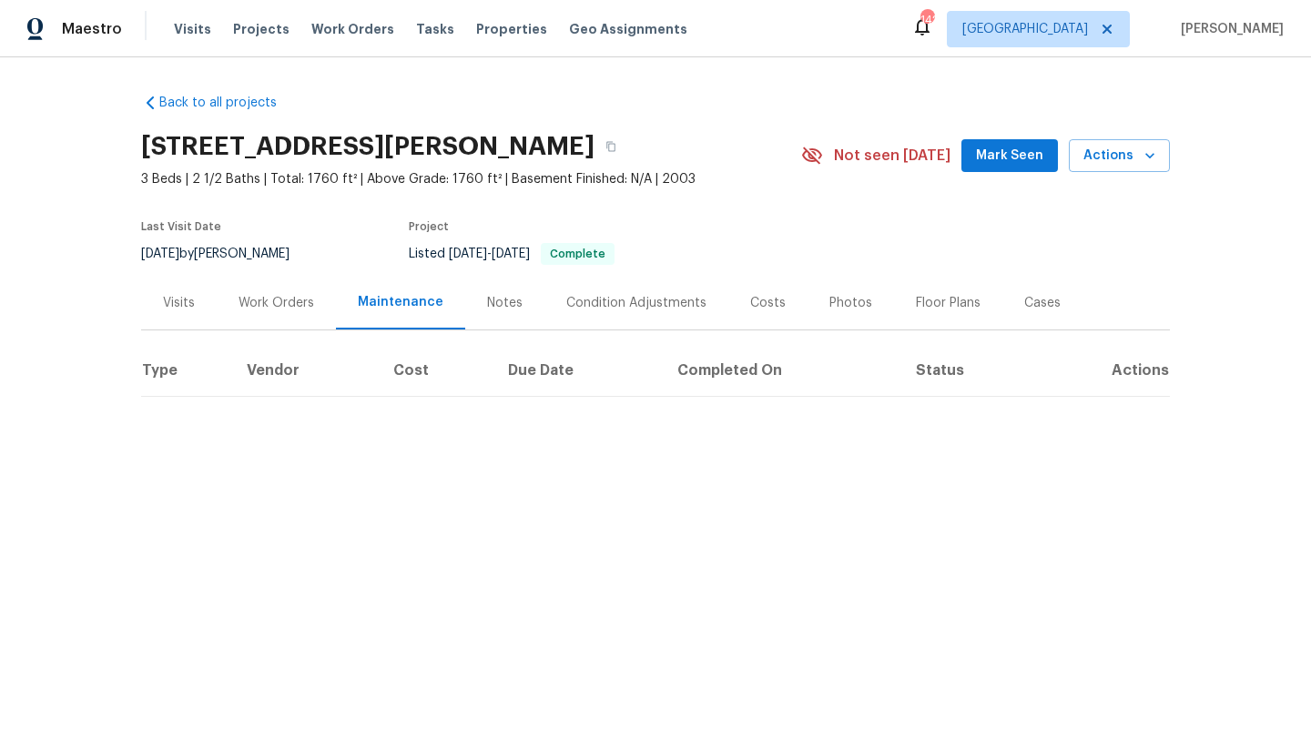
click at [510, 312] on div "Notes" at bounding box center [505, 303] width 36 height 18
